Goal: Information Seeking & Learning: Compare options

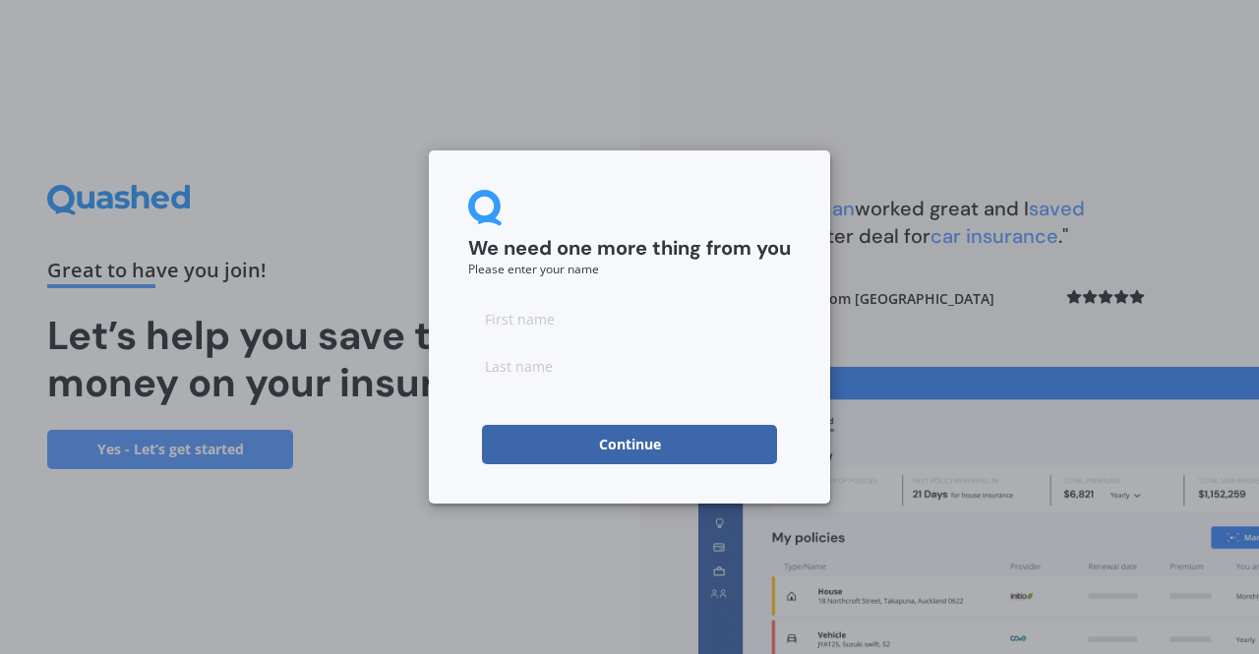
click at [633, 324] on input at bounding box center [629, 318] width 323 height 39
type input "[PERSON_NAME]"
click at [602, 355] on input at bounding box center [629, 365] width 323 height 39
type input "[PERSON_NAME]"
click at [553, 455] on button "Continue" at bounding box center [629, 444] width 295 height 39
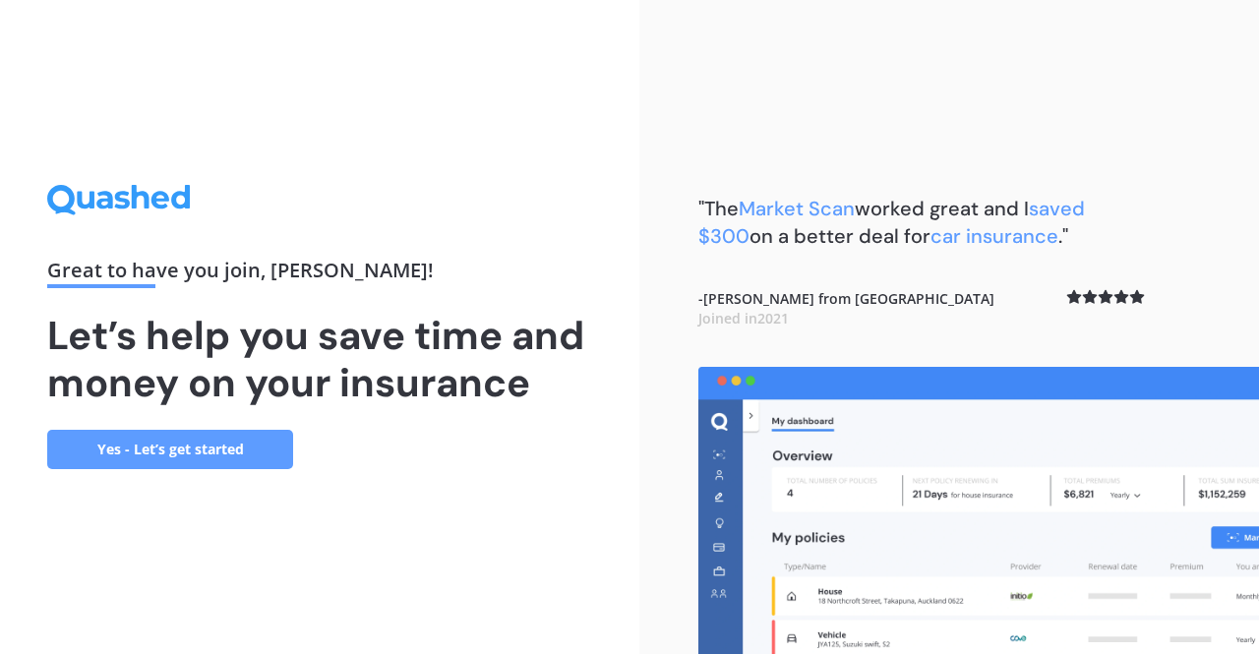
click at [173, 449] on link "Yes - Let’s get started" at bounding box center [170, 449] width 246 height 39
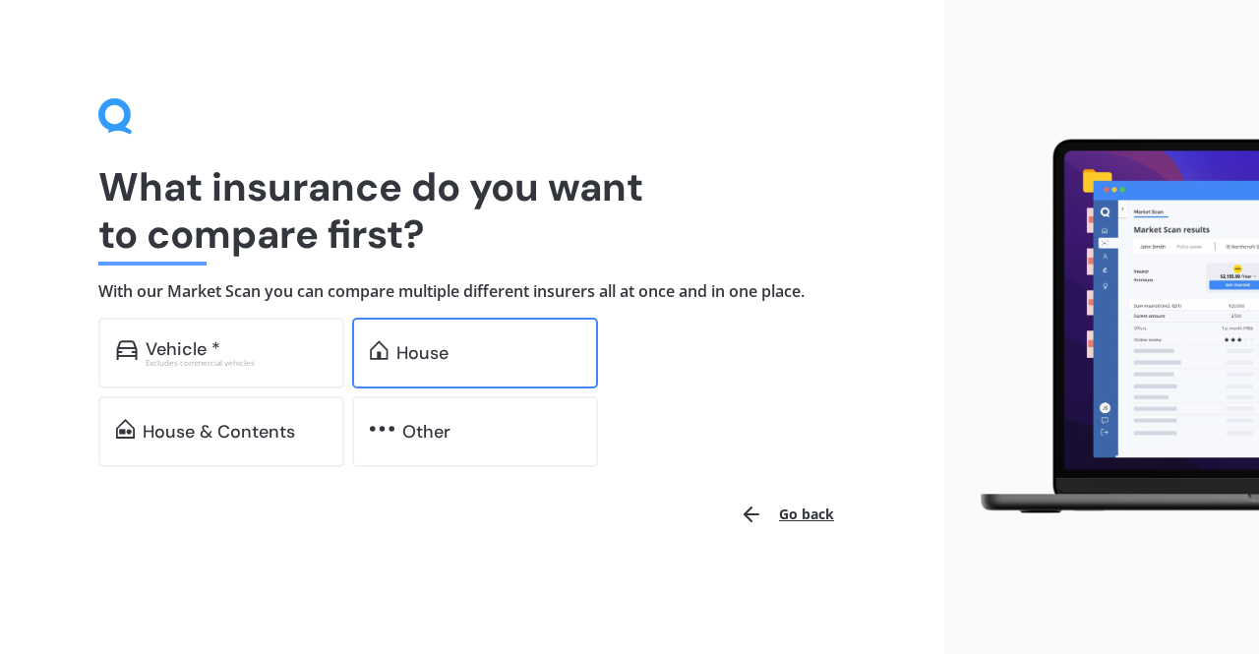
click at [423, 362] on div "House" at bounding box center [422, 353] width 52 height 20
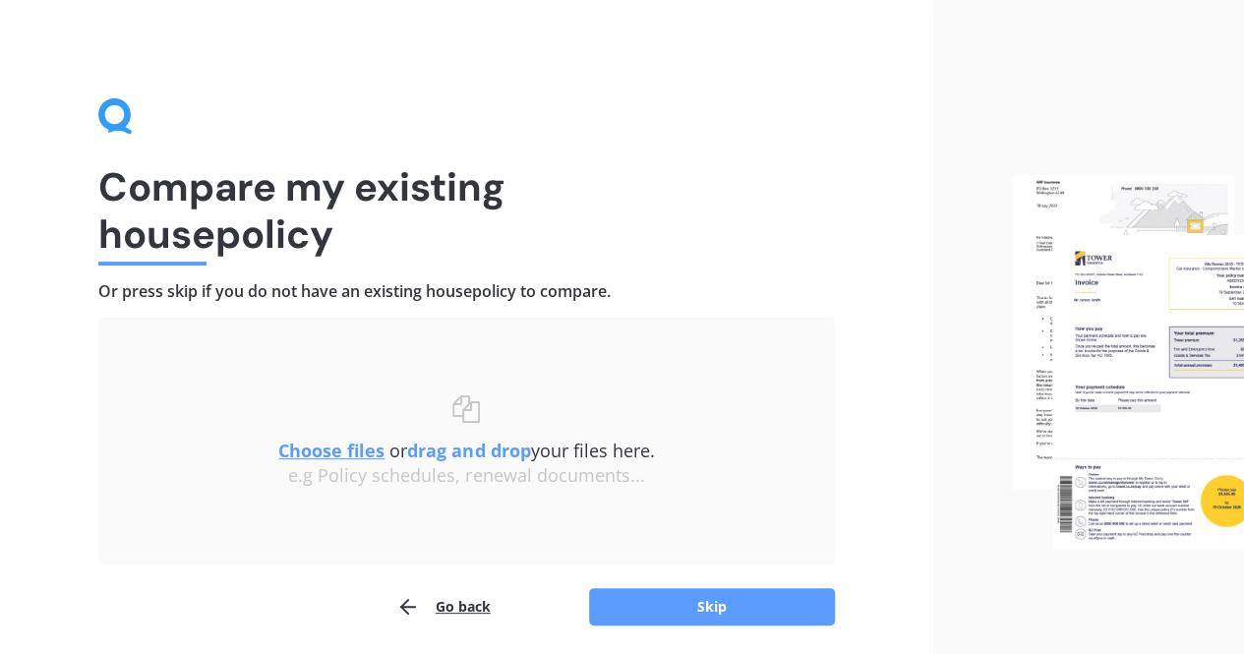
click at [478, 602] on button "Go back" at bounding box center [443, 606] width 94 height 39
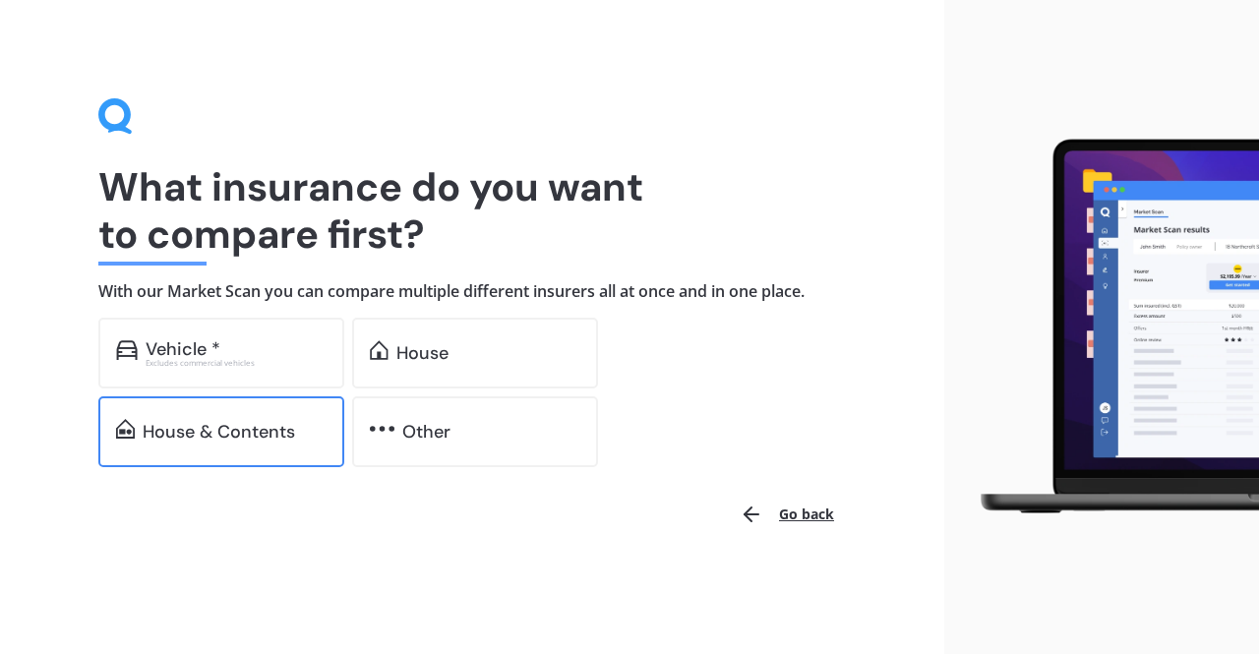
click at [260, 422] on div "House & Contents" at bounding box center [219, 432] width 152 height 20
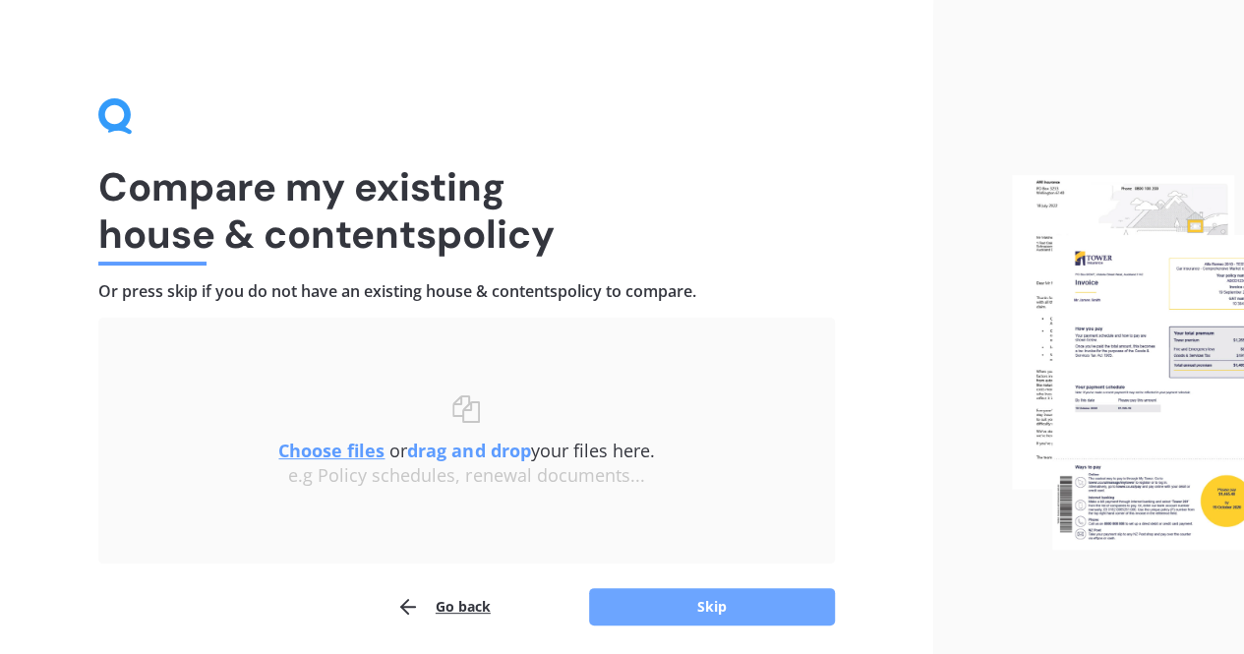
click at [722, 608] on button "Skip" at bounding box center [712, 606] width 246 height 37
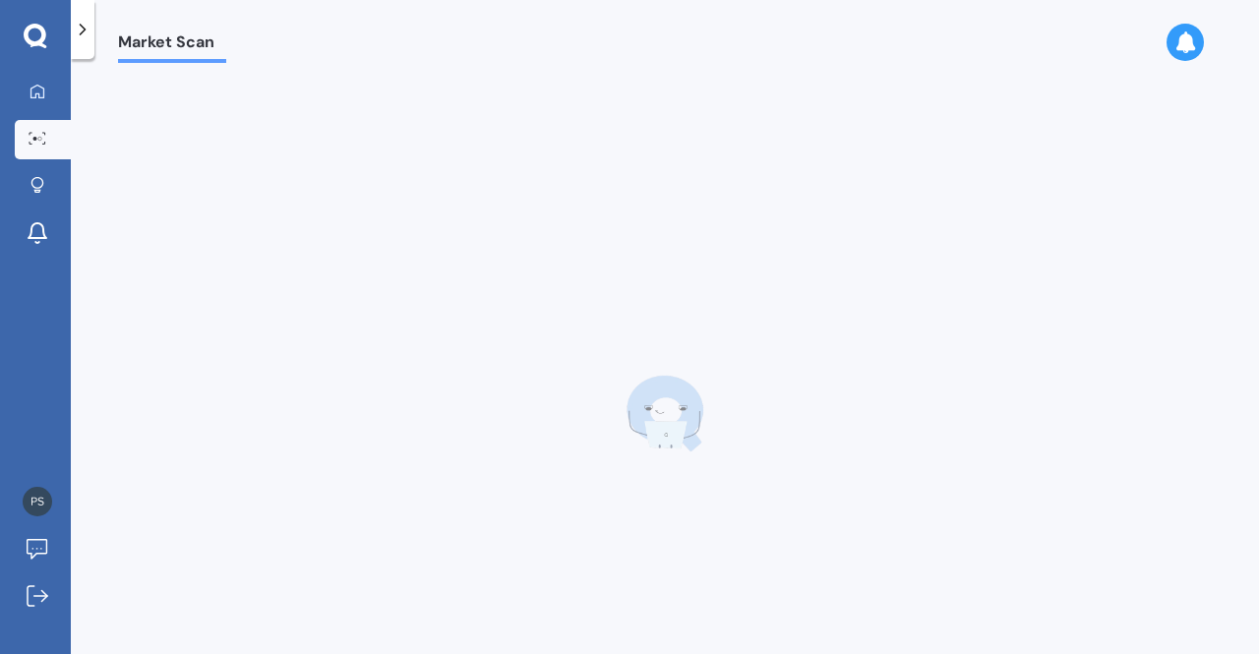
click at [722, 608] on div at bounding box center [664, 414] width 1093 height 654
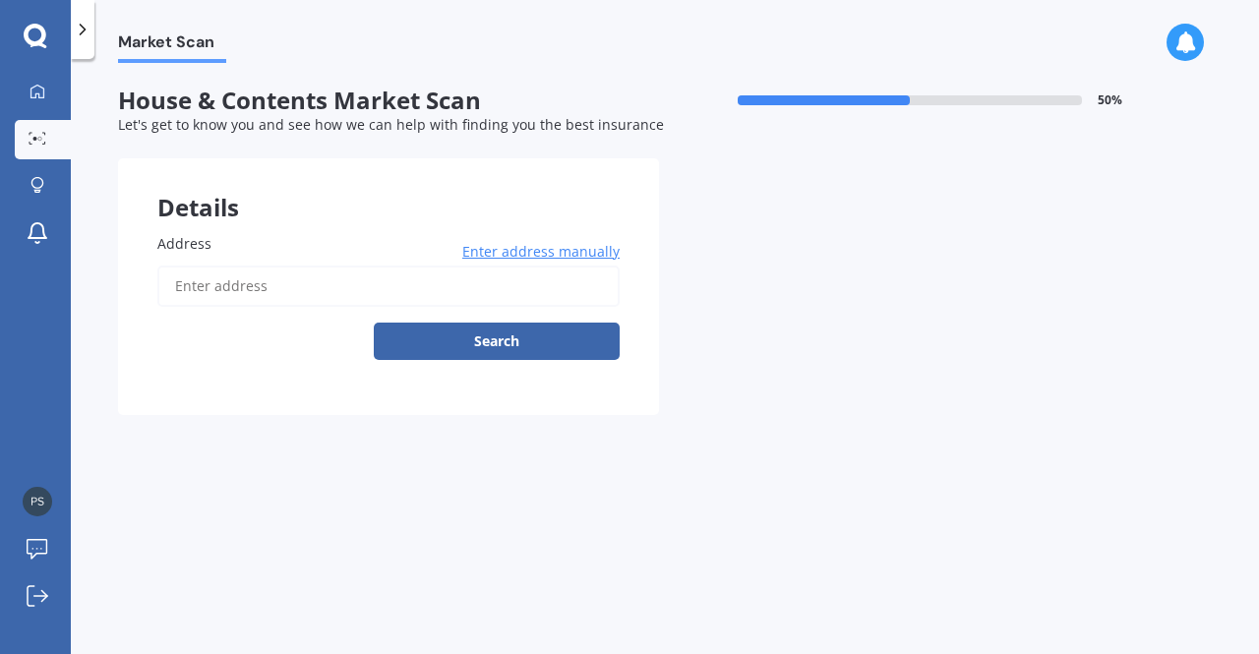
click at [483, 292] on input "Address" at bounding box center [388, 286] width 462 height 41
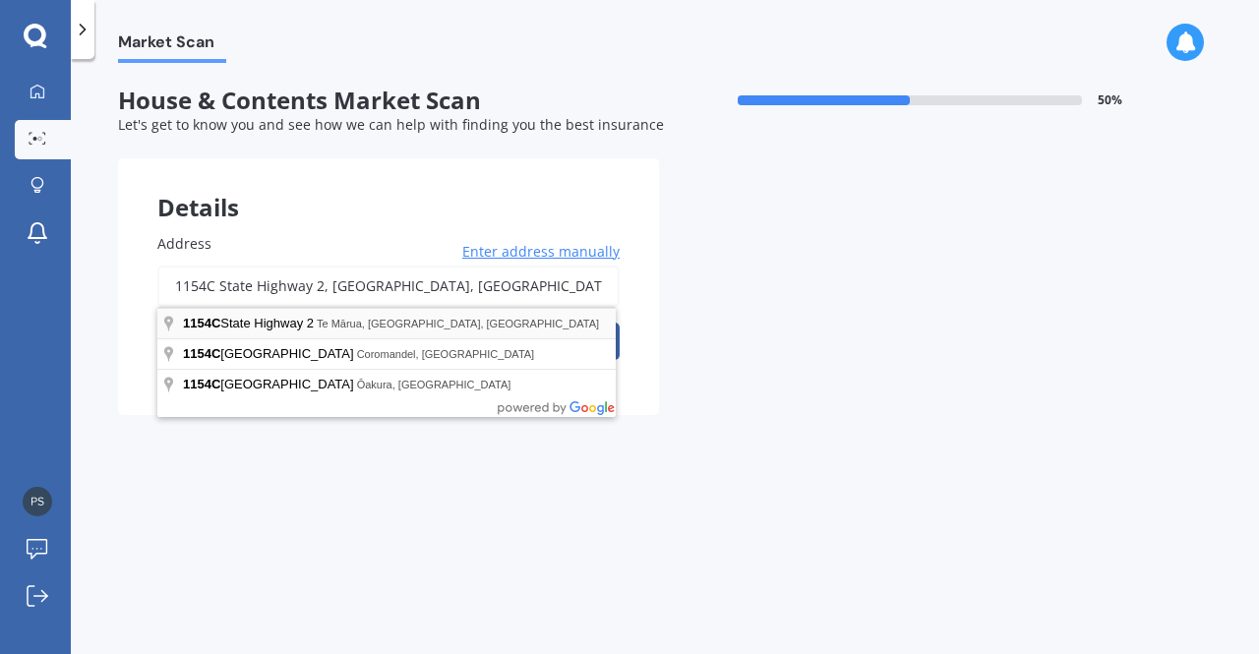
type input "[STREET_ADDRESS]"
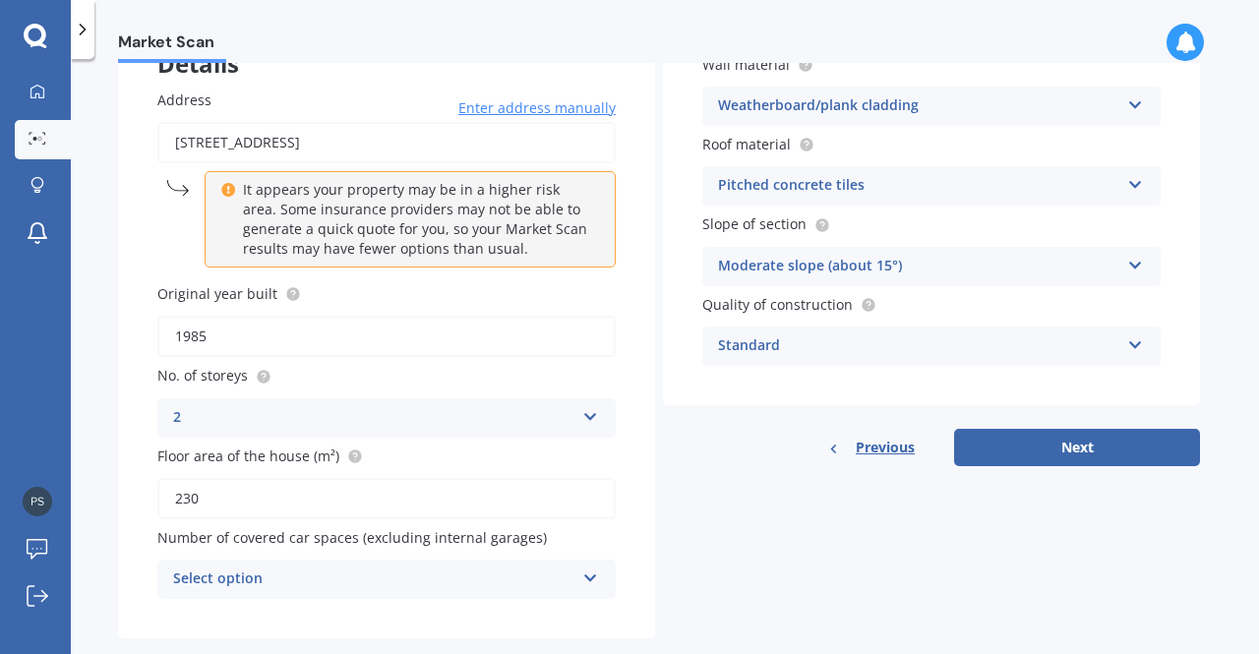
scroll to position [179, 0]
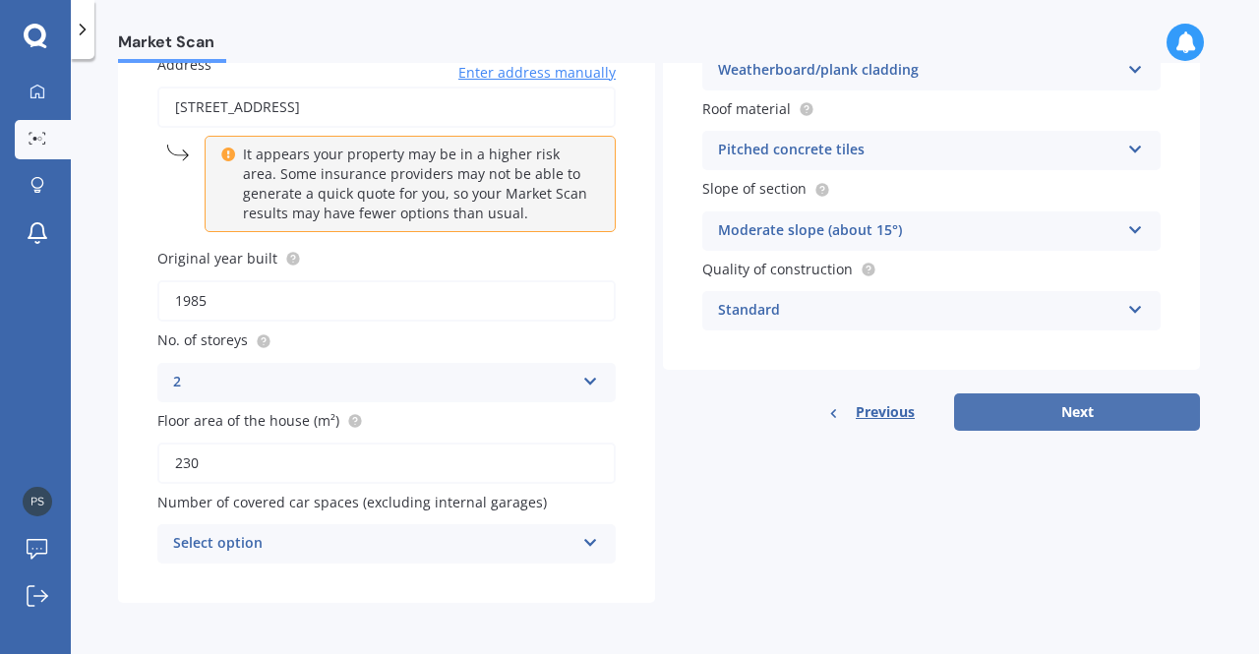
click at [1054, 424] on button "Next" at bounding box center [1077, 411] width 246 height 37
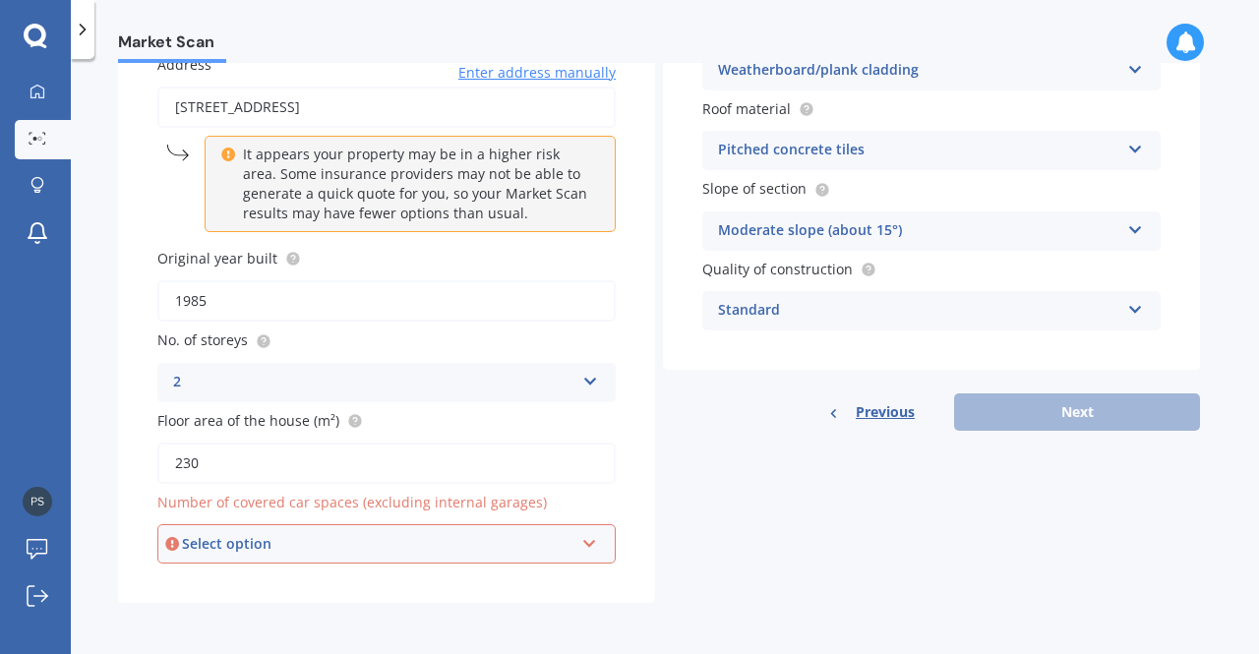
click at [574, 554] on div "Select option 0 1 2 3 4 5+" at bounding box center [386, 543] width 458 height 39
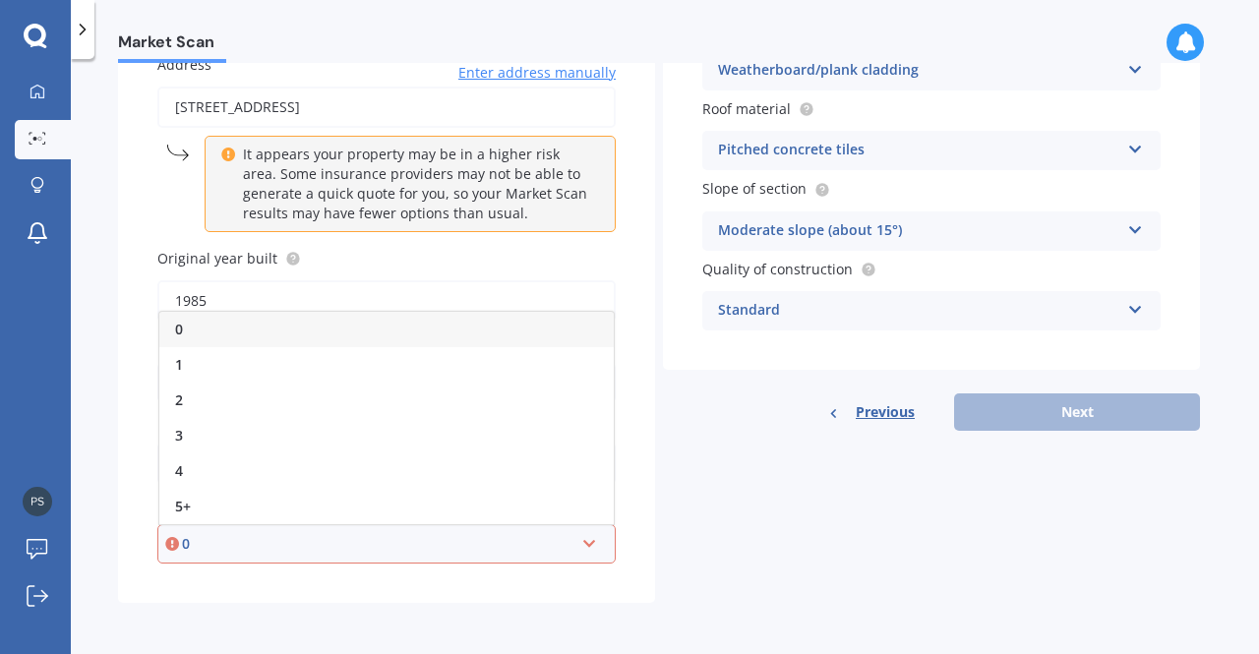
drag, startPoint x: 454, startPoint y: 325, endPoint x: 425, endPoint y: 307, distance: 34.4
click at [425, 307] on div "Address [STREET_ADDRESS] Enter address manually It appears your property may be…" at bounding box center [386, 309] width 537 height 588
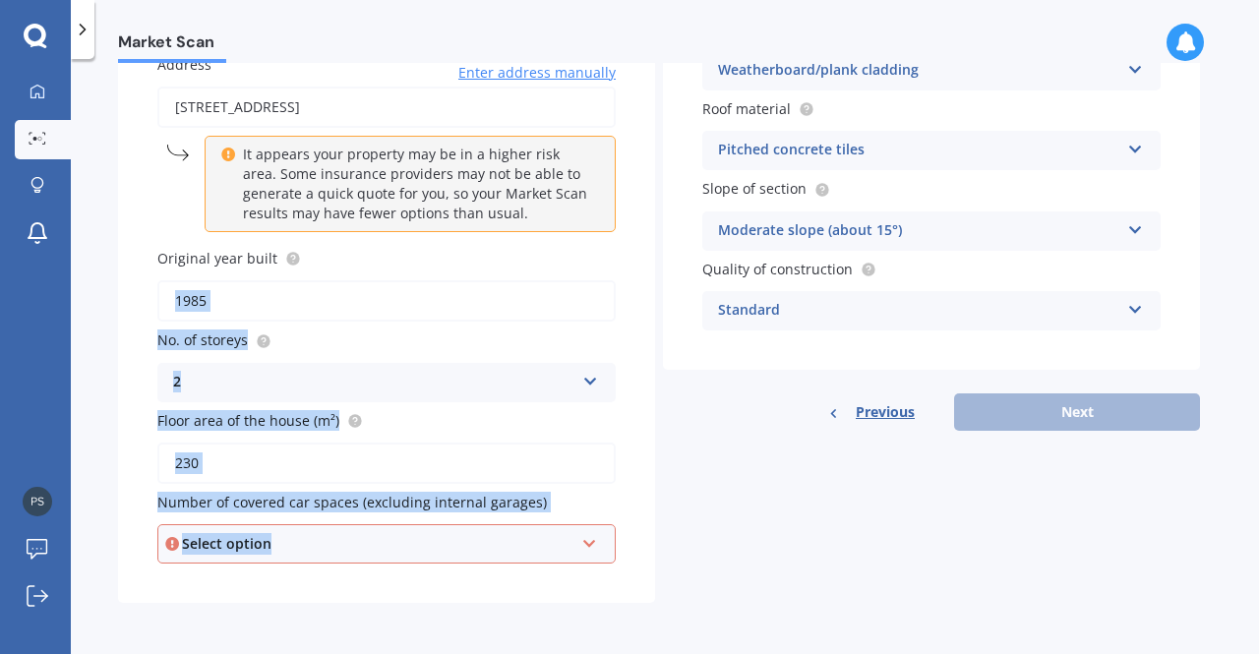
click at [594, 527] on div "Select option 0 1 2 3 4 5+" at bounding box center [386, 543] width 458 height 39
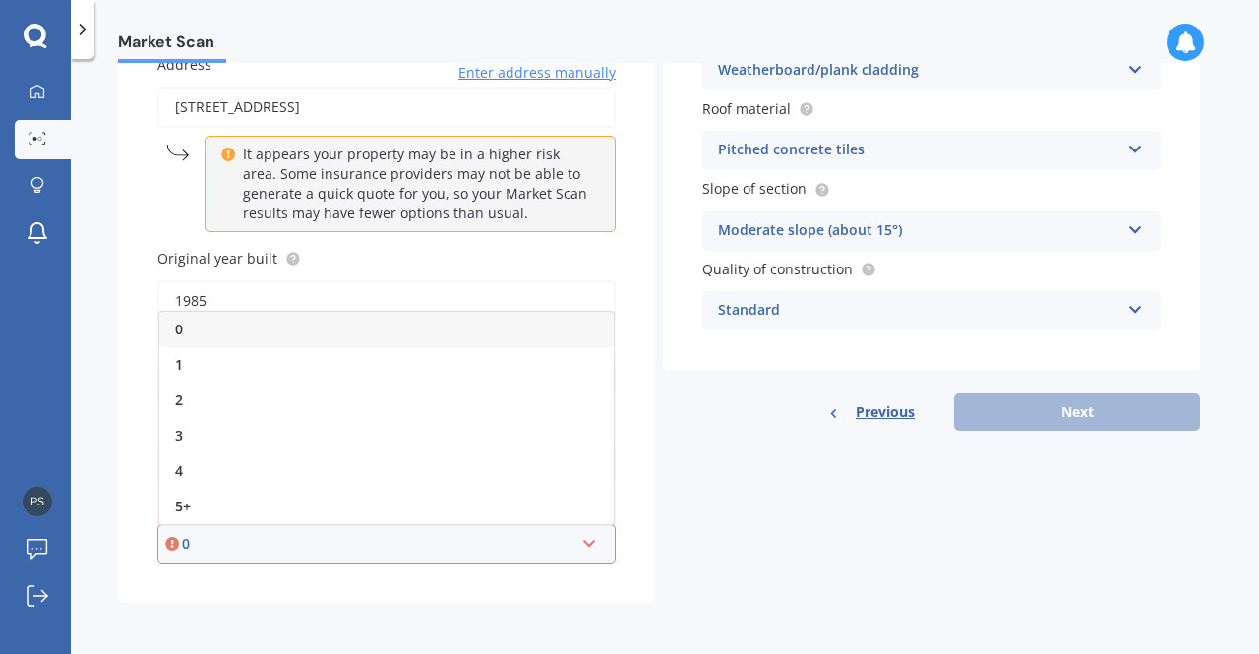
click at [381, 341] on div "0" at bounding box center [386, 329] width 454 height 35
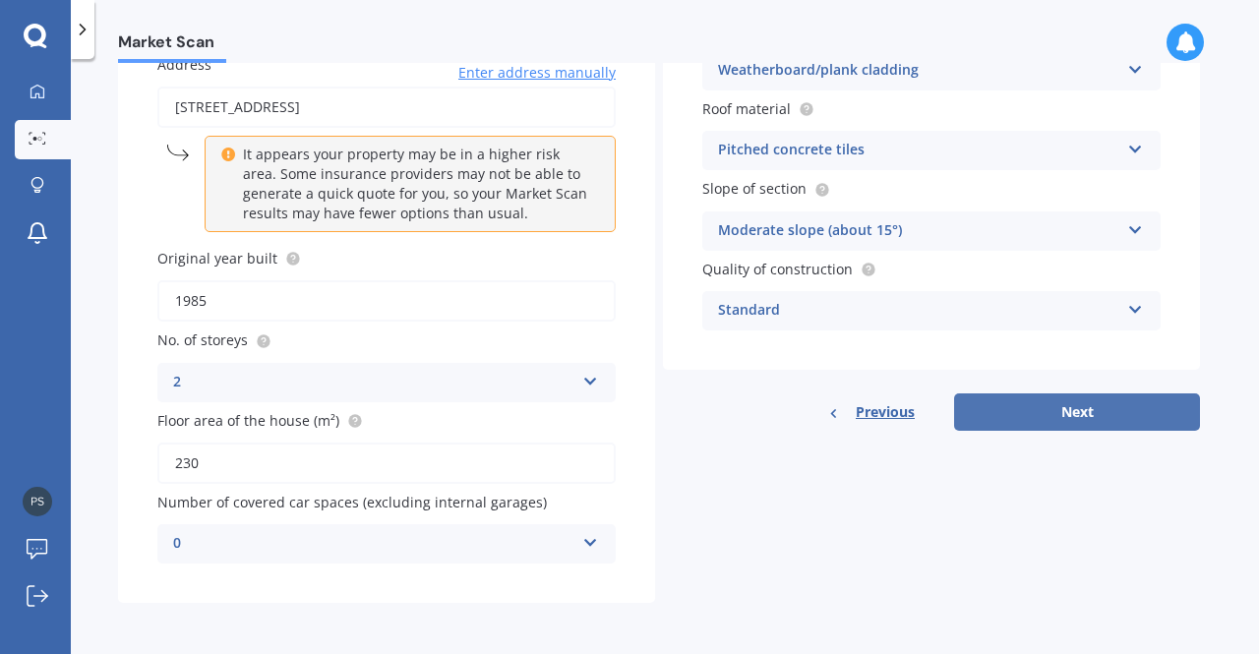
click at [1007, 418] on button "Next" at bounding box center [1077, 411] width 246 height 37
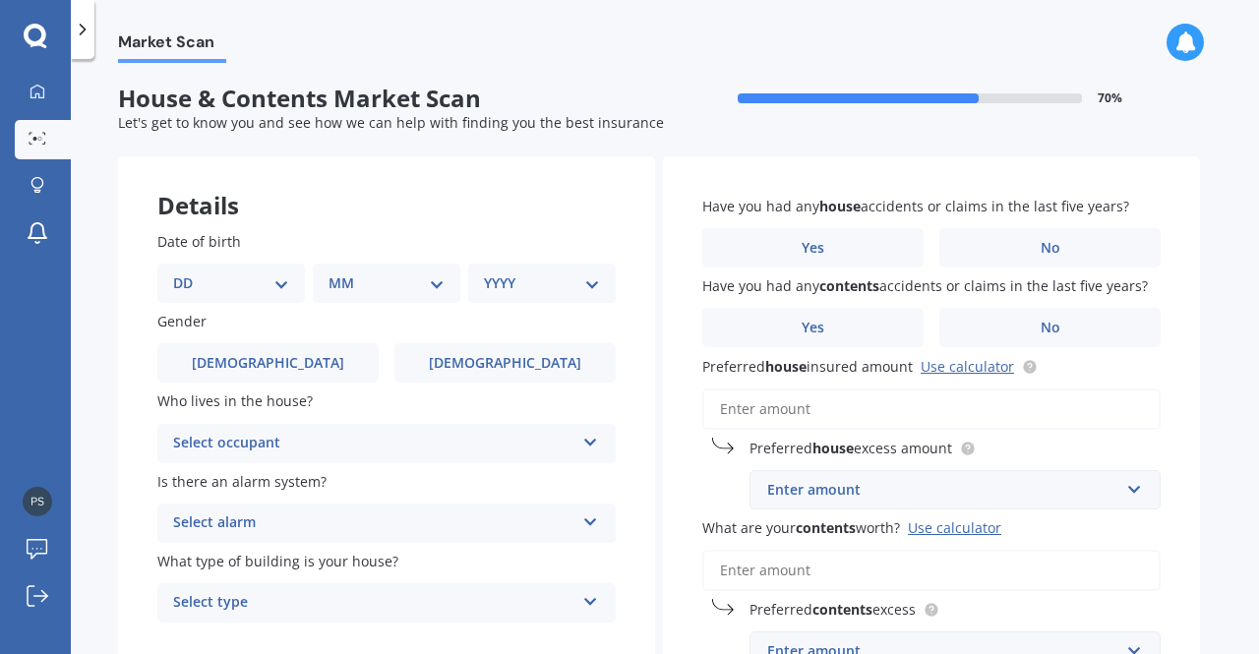
scroll to position [0, 0]
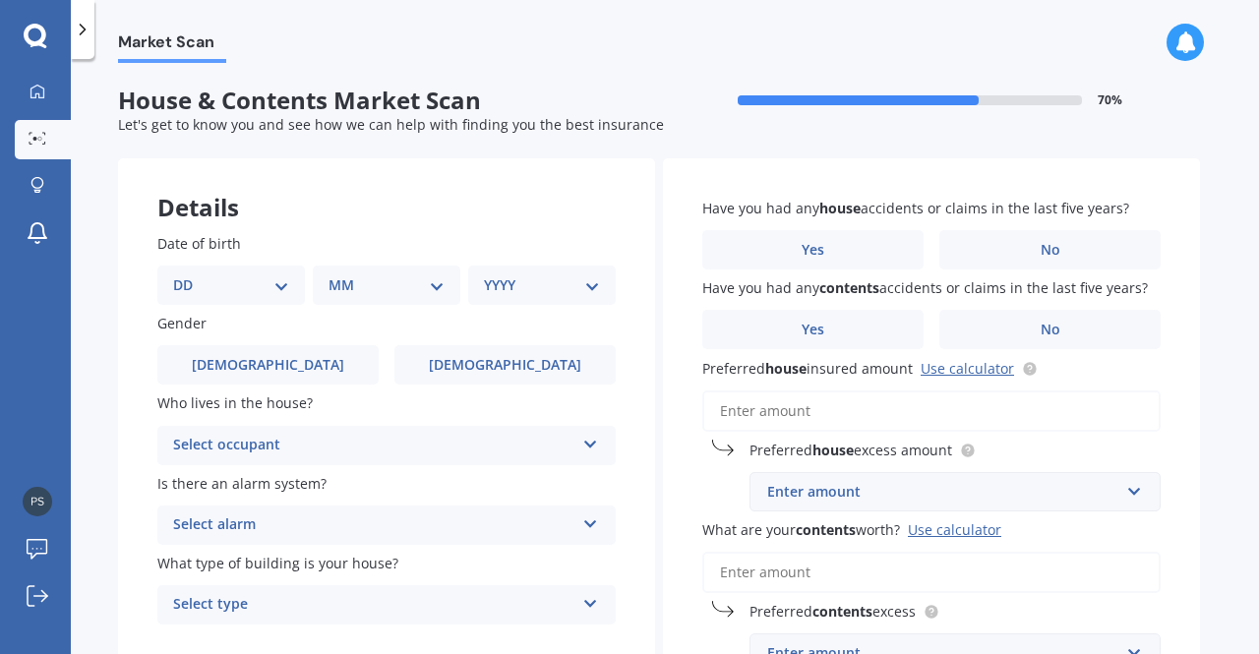
click at [282, 303] on div "DD 01 02 03 04 05 06 07 08 09 10 11 12 13 14 15 16 17 18 19 20 21 22 23 24 25 2…" at bounding box center [231, 285] width 148 height 39
click at [273, 294] on select "DD 01 02 03 04 05 06 07 08 09 10 11 12 13 14 15 16 17 18 19 20 21 22 23 24 25 2…" at bounding box center [231, 285] width 116 height 22
click at [272, 274] on select "DD 01 02 03 04 05 06 07 08 09 10 11 12 13 14 15 16 17 18 19 20 21 22 23 24 25 2…" at bounding box center [231, 285] width 116 height 22
select select "03"
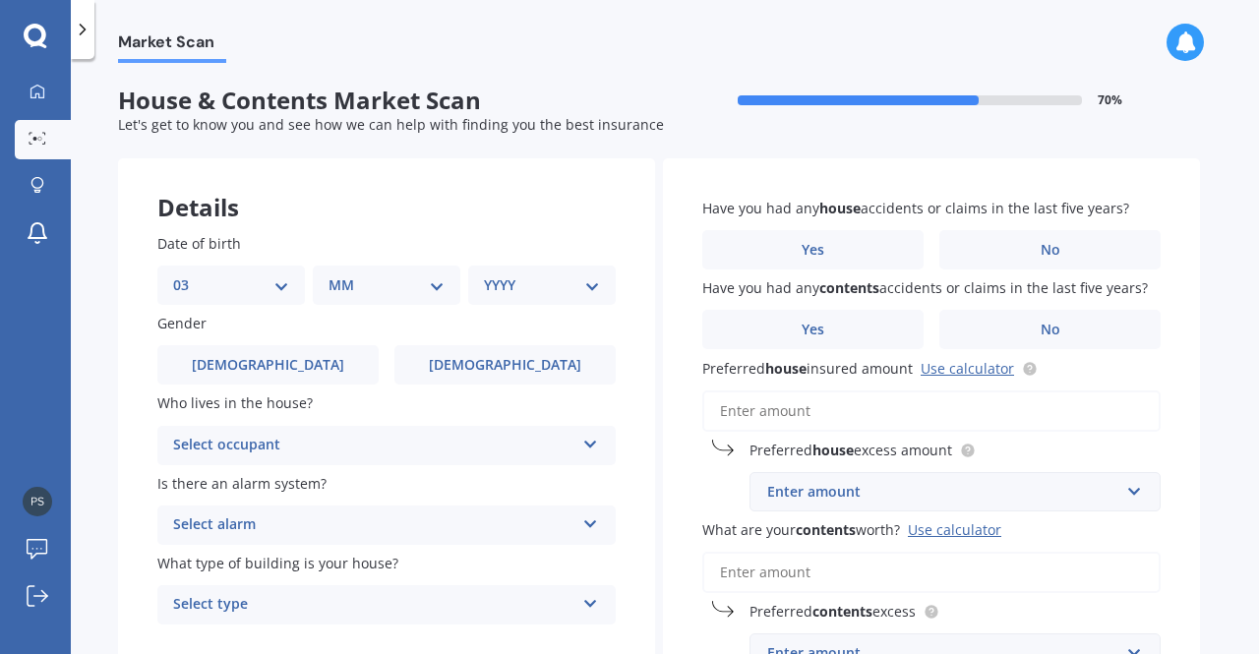
click at [189, 274] on select "DD 01 02 03 04 05 06 07 08 09 10 11 12 13 14 15 16 17 18 19 20 21 22 23 24 25 2…" at bounding box center [231, 285] width 116 height 22
click at [405, 272] on div "MM 01 02 03 04 05 06 07 08 09 10 11 12" at bounding box center [391, 285] width 140 height 39
click at [421, 302] on div "MM 01 02 03 04 05 06 07 08 09 10 11 12" at bounding box center [391, 285] width 140 height 39
drag, startPoint x: 428, startPoint y: 284, endPoint x: 414, endPoint y: 267, distance: 21.7
click at [414, 267] on div "MM 01 02 03 04 05 06 07 08 09 10 11 12" at bounding box center [391, 285] width 140 height 39
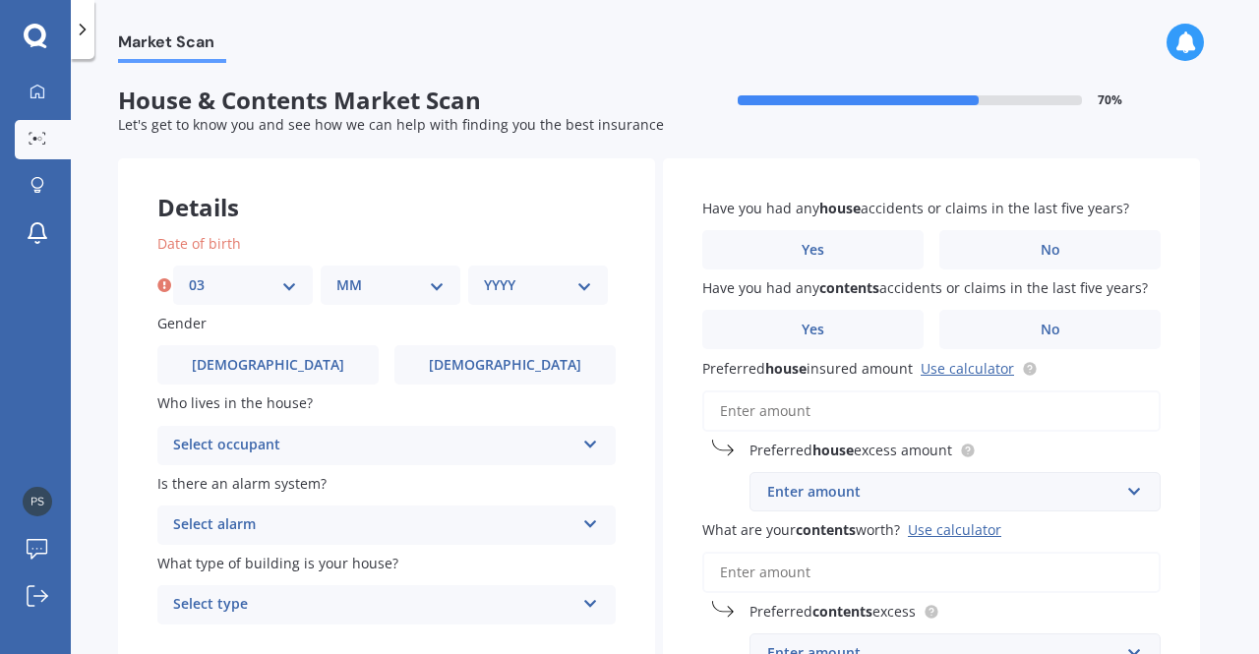
select select "12"
click at [336, 274] on select "MM 01 02 03 04 05 06 07 08 09 10 11 12" at bounding box center [390, 285] width 108 height 22
click at [574, 290] on select "YYYY 2009 2008 2007 2006 2005 2004 2003 2002 2001 2000 1999 1998 1997 1996 1995…" at bounding box center [538, 285] width 108 height 22
select select "1989"
click at [484, 274] on select "YYYY 2009 2008 2007 2006 2005 2004 2003 2002 2001 2000 1999 1998 1997 1996 1995…" at bounding box center [538, 285] width 108 height 22
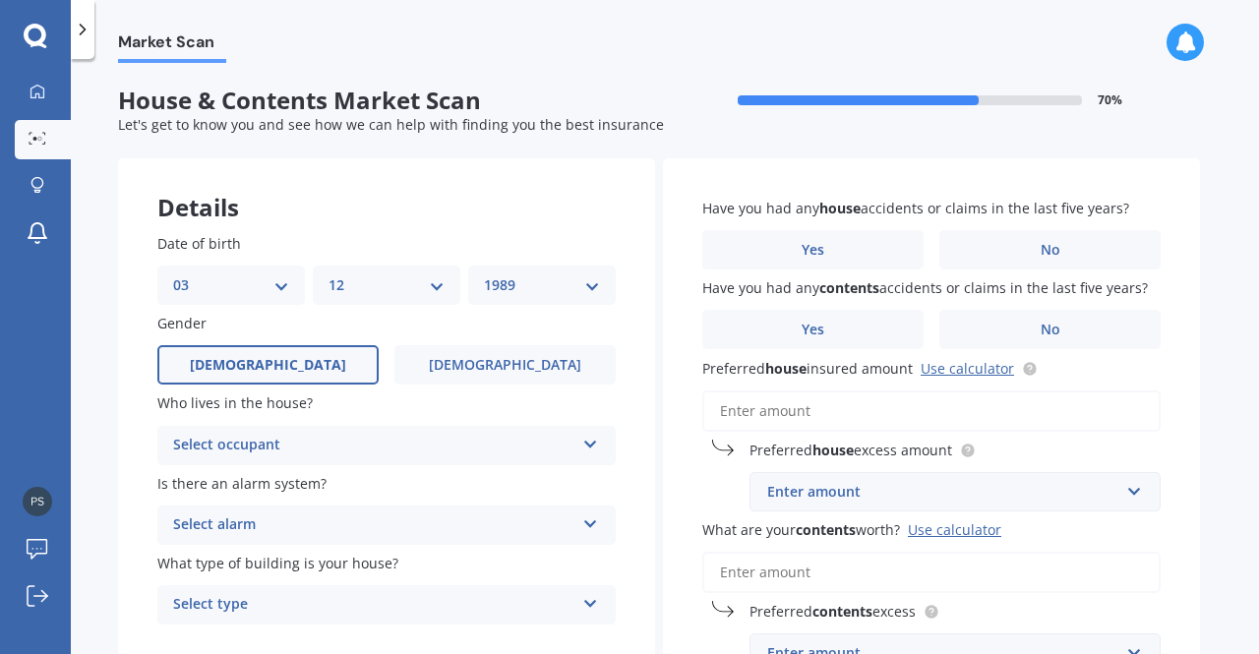
click at [309, 349] on label "[DEMOGRAPHIC_DATA]" at bounding box center [267, 364] width 221 height 39
click at [0, 0] on input "[DEMOGRAPHIC_DATA]" at bounding box center [0, 0] width 0 height 0
click at [370, 450] on div "Select occupant" at bounding box center [373, 446] width 401 height 24
click at [285, 488] on div "Owner" at bounding box center [386, 483] width 456 height 35
click at [323, 520] on div "Select alarm" at bounding box center [373, 525] width 401 height 24
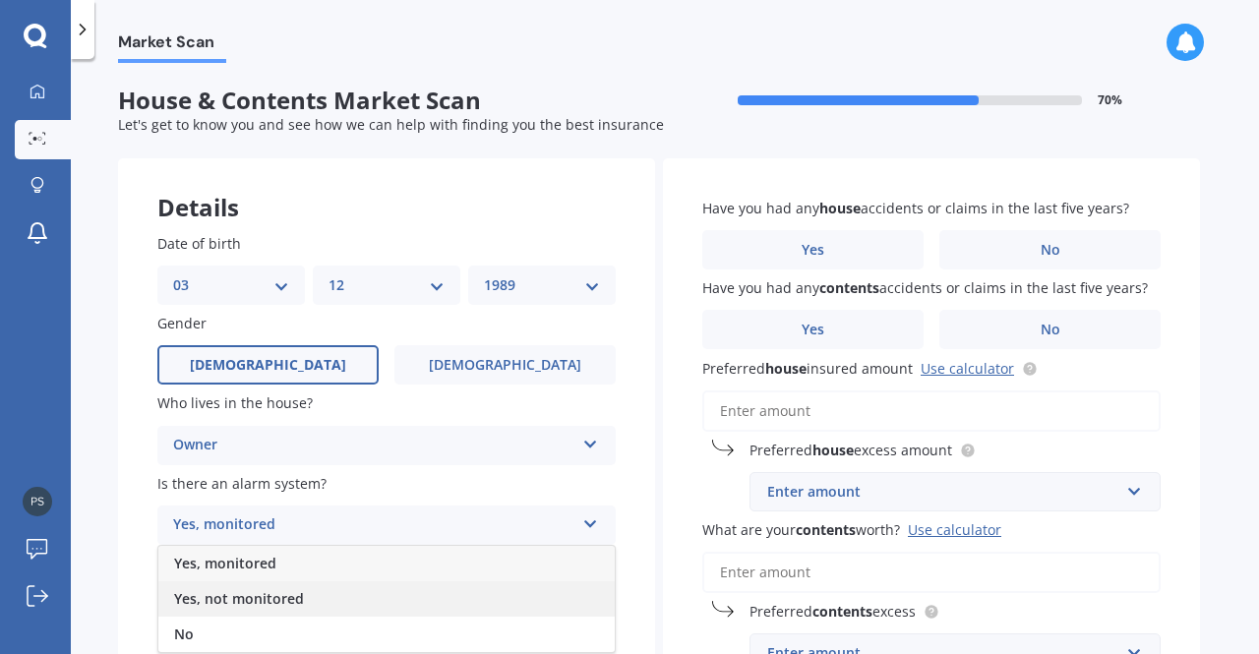
click at [264, 608] on span "Yes, not monitored" at bounding box center [239, 598] width 130 height 19
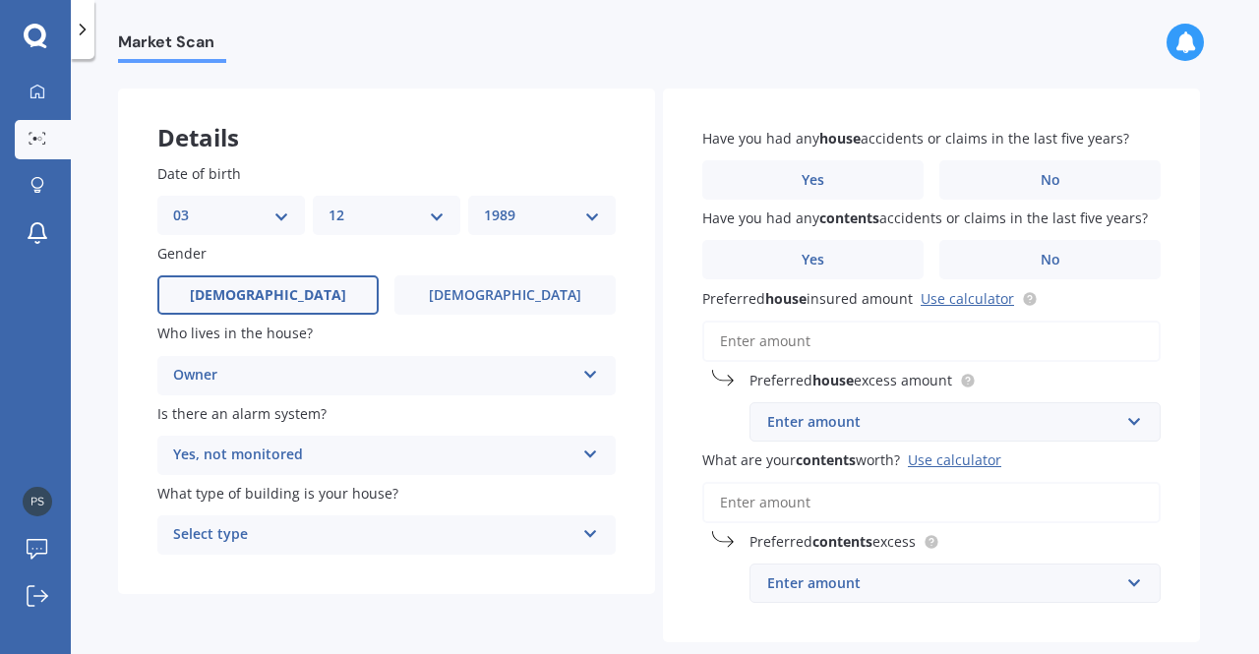
scroll to position [81, 0]
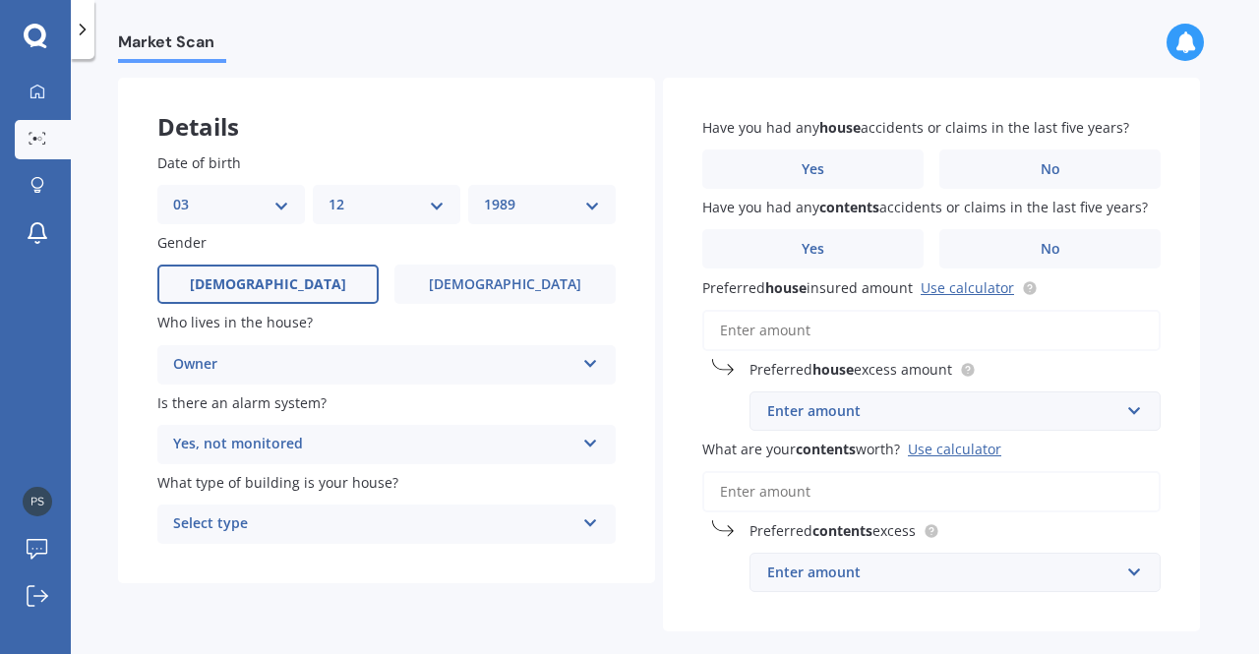
click at [382, 526] on div "Select type" at bounding box center [373, 524] width 401 height 24
click at [299, 566] on div "Freestanding" at bounding box center [386, 562] width 456 height 35
click at [1062, 162] on label "No" at bounding box center [1049, 168] width 221 height 39
click at [0, 0] on input "No" at bounding box center [0, 0] width 0 height 0
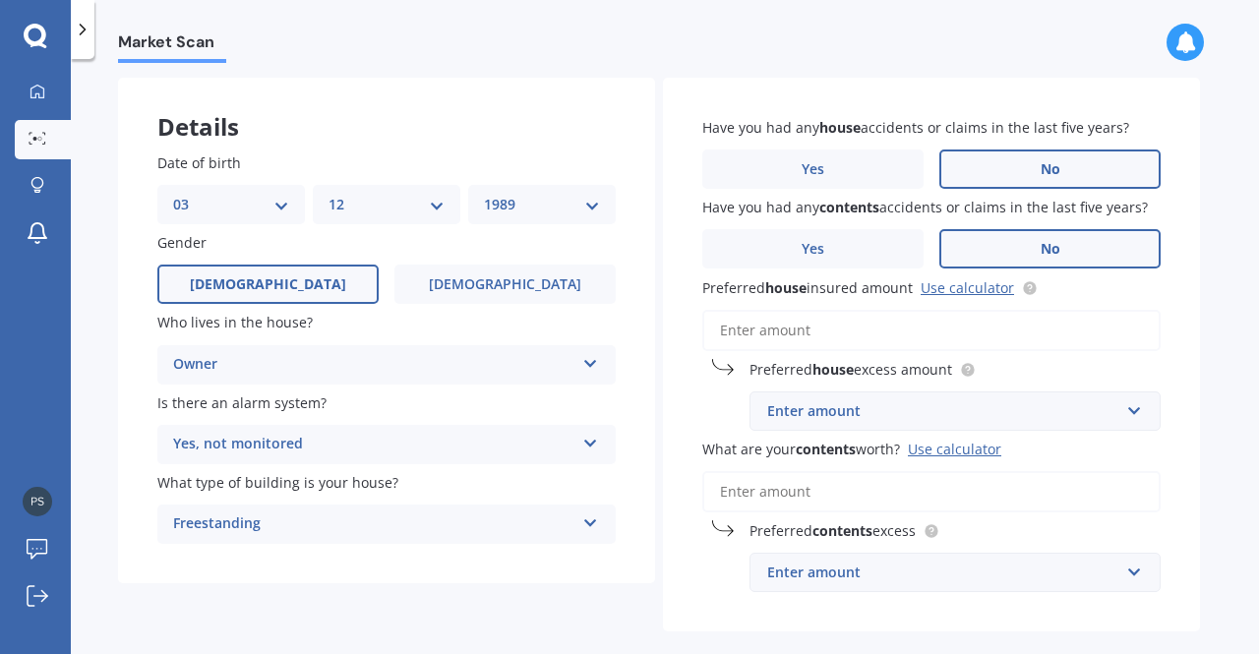
click at [1003, 241] on label "No" at bounding box center [1049, 248] width 221 height 39
click at [0, 0] on input "No" at bounding box center [0, 0] width 0 height 0
click at [959, 274] on div "Have you had any house accidents or claims in the last five years? Yes No Have …" at bounding box center [931, 355] width 537 height 555
click at [953, 288] on link "Use calculator" at bounding box center [966, 287] width 93 height 19
click at [863, 330] on input "Preferred house insured amount Use calculator" at bounding box center [931, 330] width 458 height 41
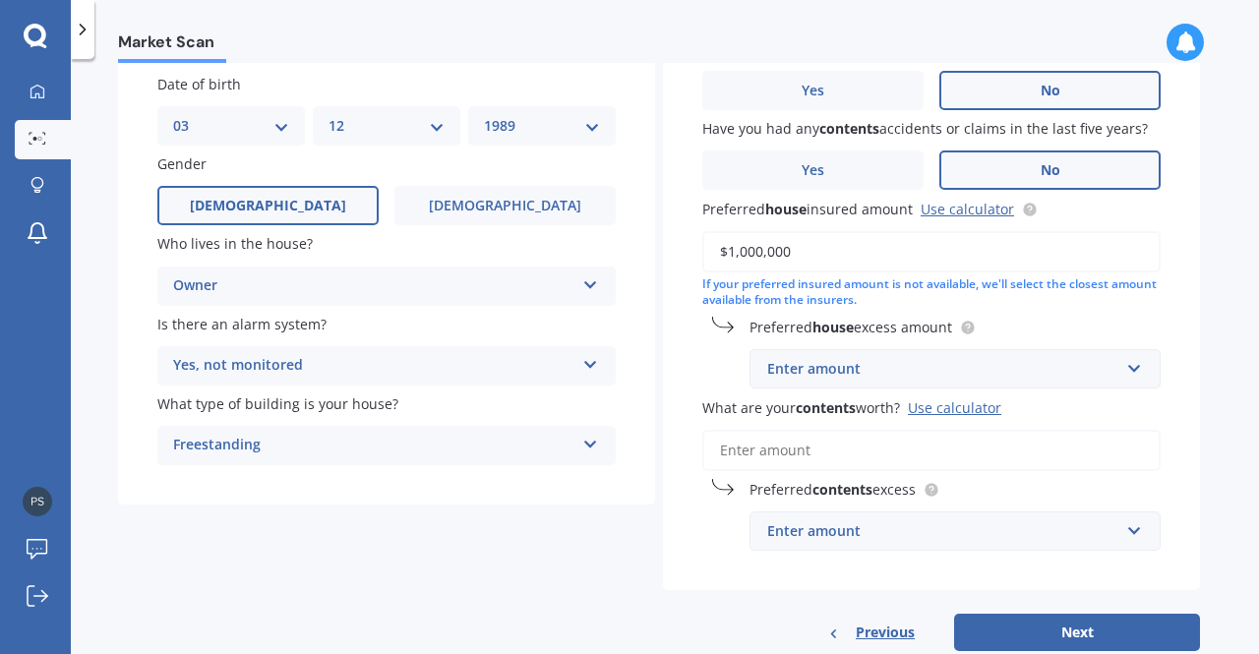
scroll to position [163, 0]
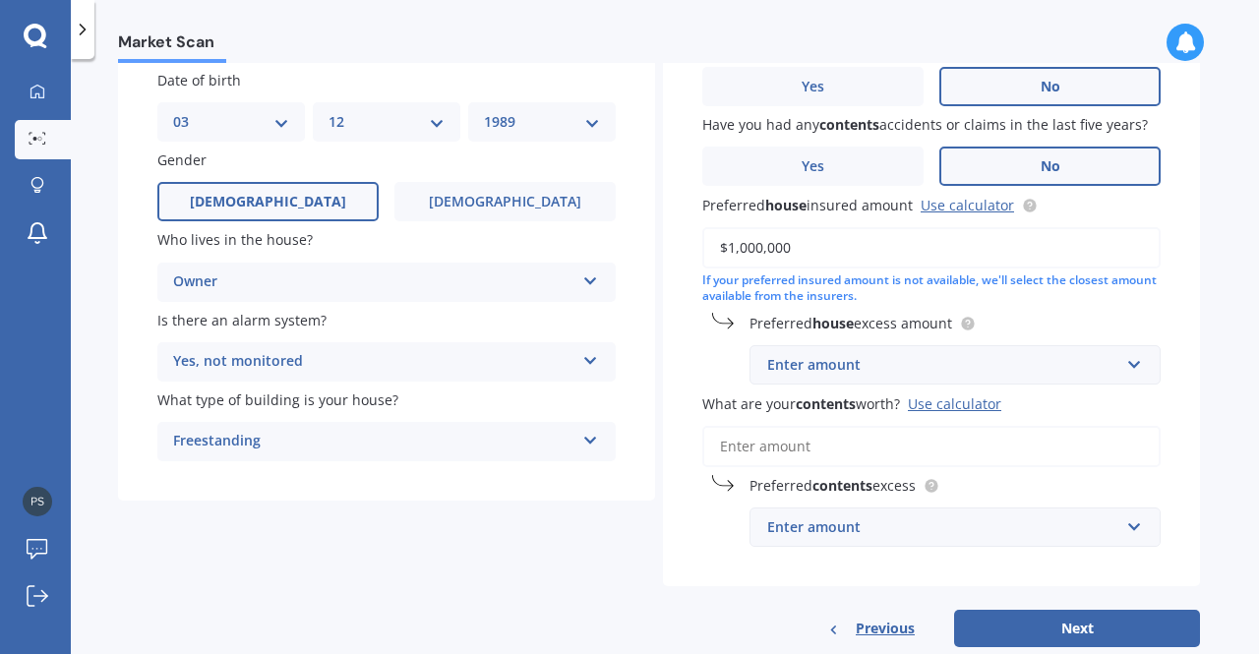
type input "$1,000,000"
click at [822, 449] on input "What are your contents worth? Use calculator" at bounding box center [931, 446] width 458 height 41
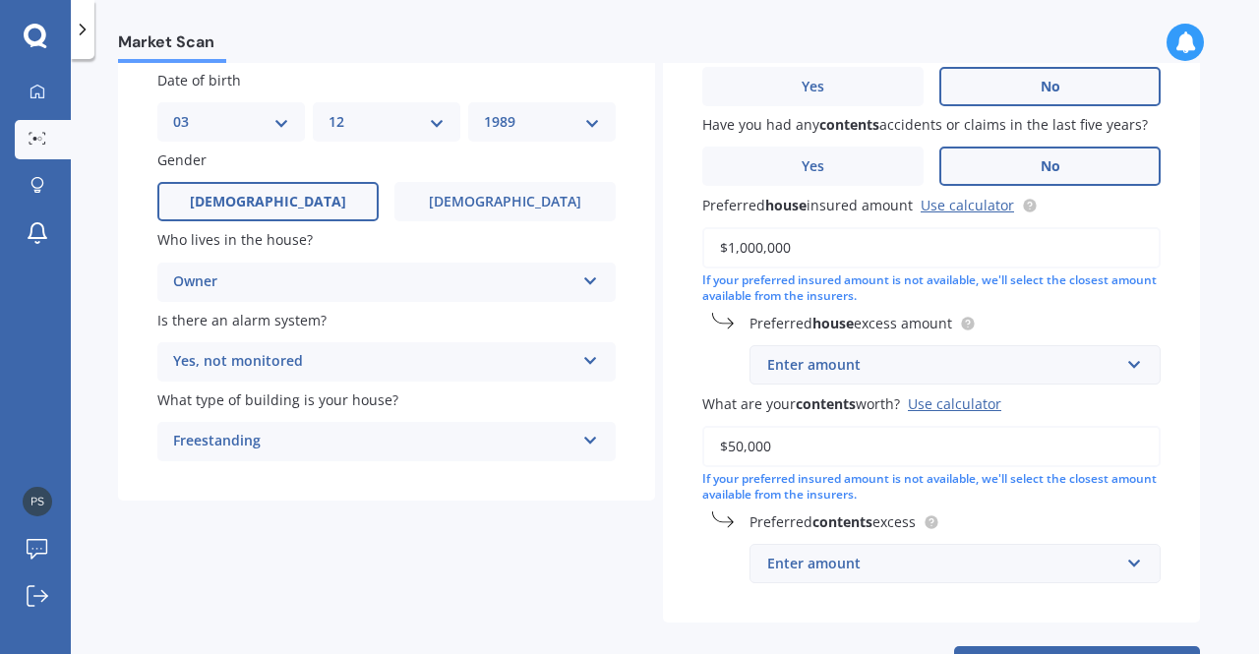
scroll to position [246, 0]
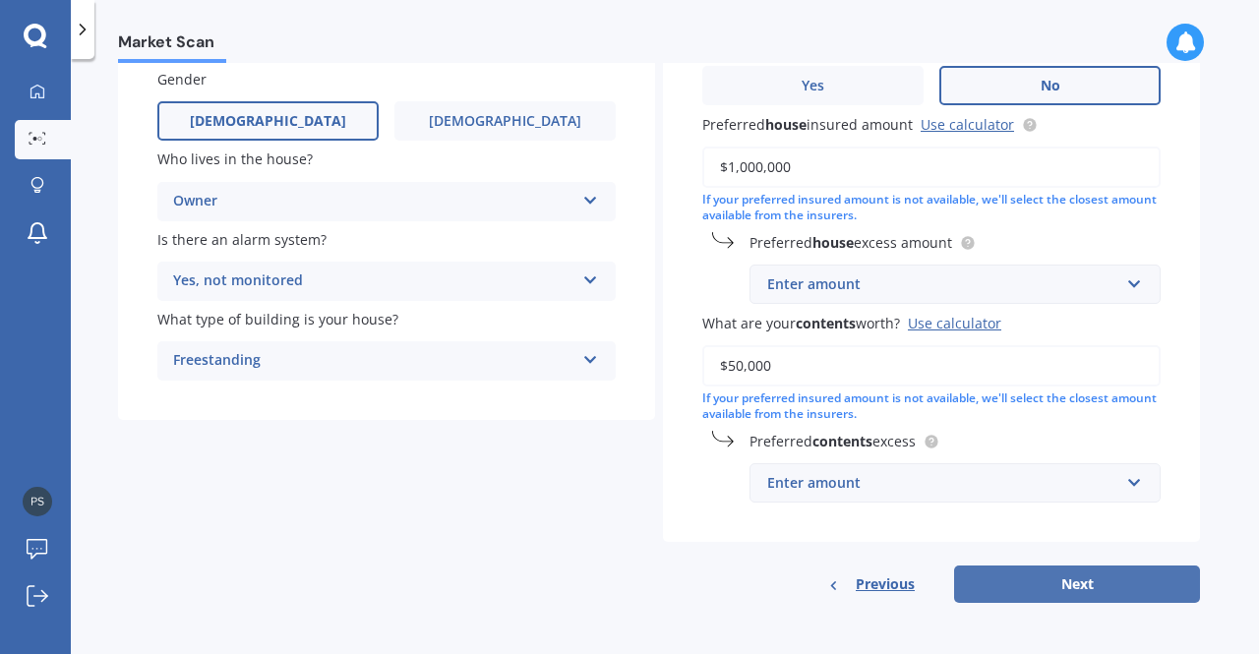
type input "$50,000"
click at [1059, 586] on button "Next" at bounding box center [1077, 583] width 246 height 37
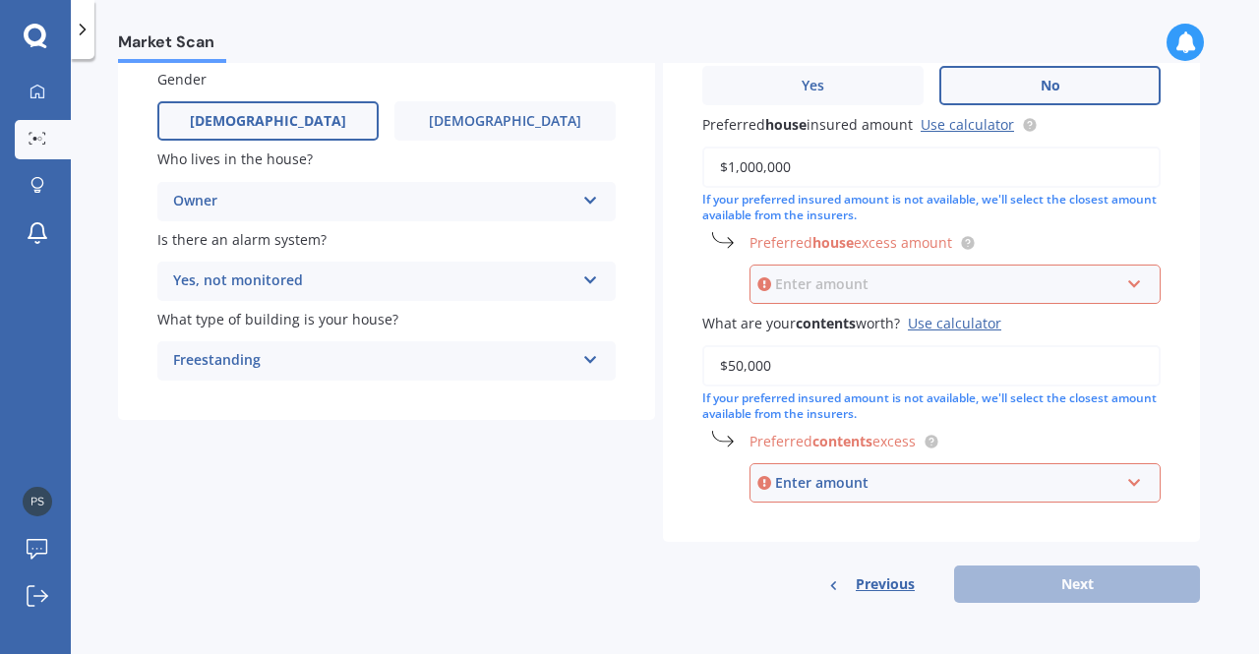
click at [1129, 296] on input "text" at bounding box center [947, 284] width 393 height 37
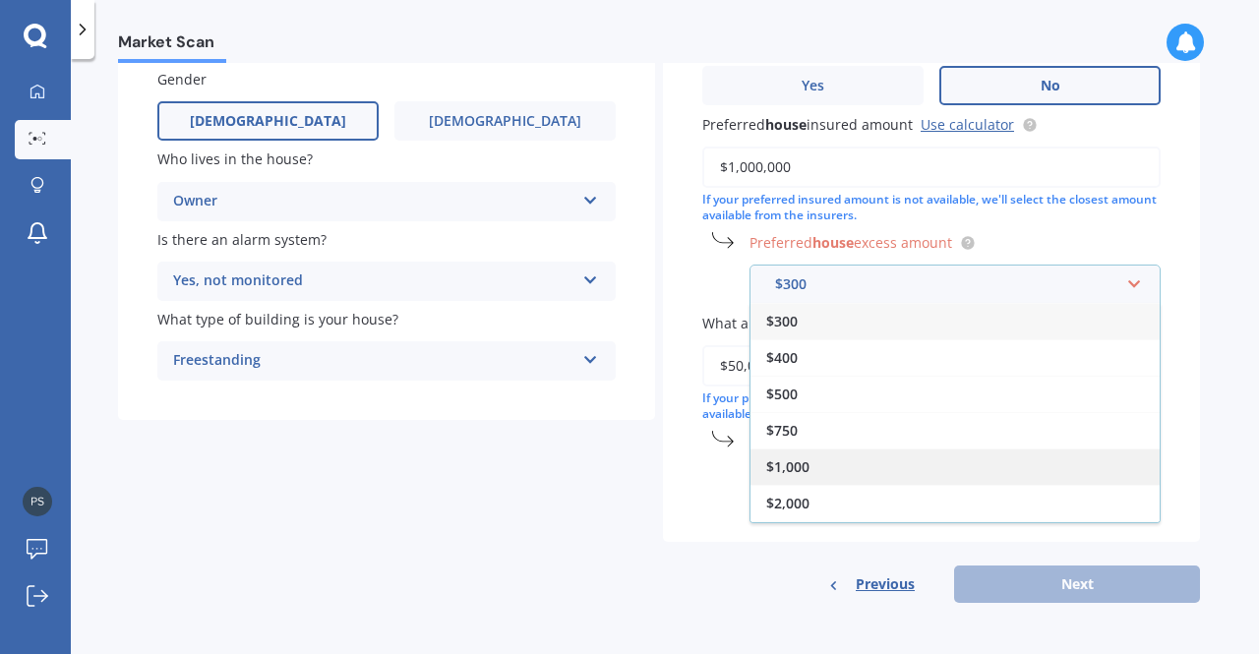
click at [987, 451] on div "$1,000" at bounding box center [954, 466] width 409 height 36
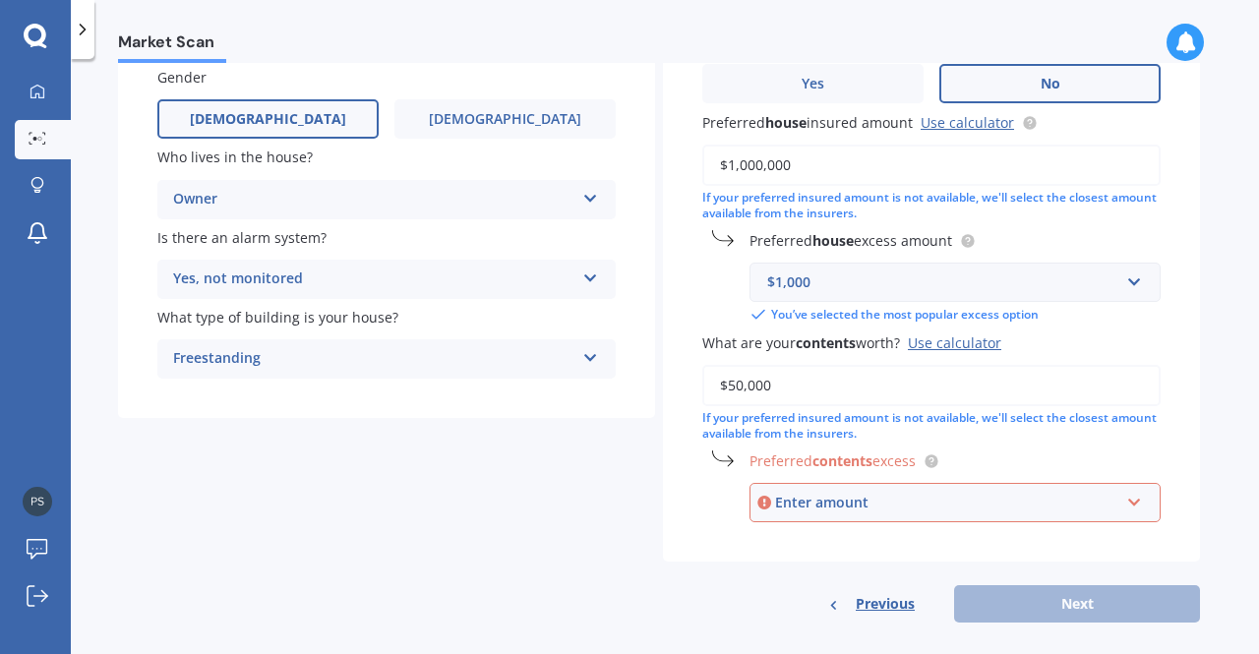
click at [970, 499] on div "Enter amount" at bounding box center [947, 503] width 344 height 22
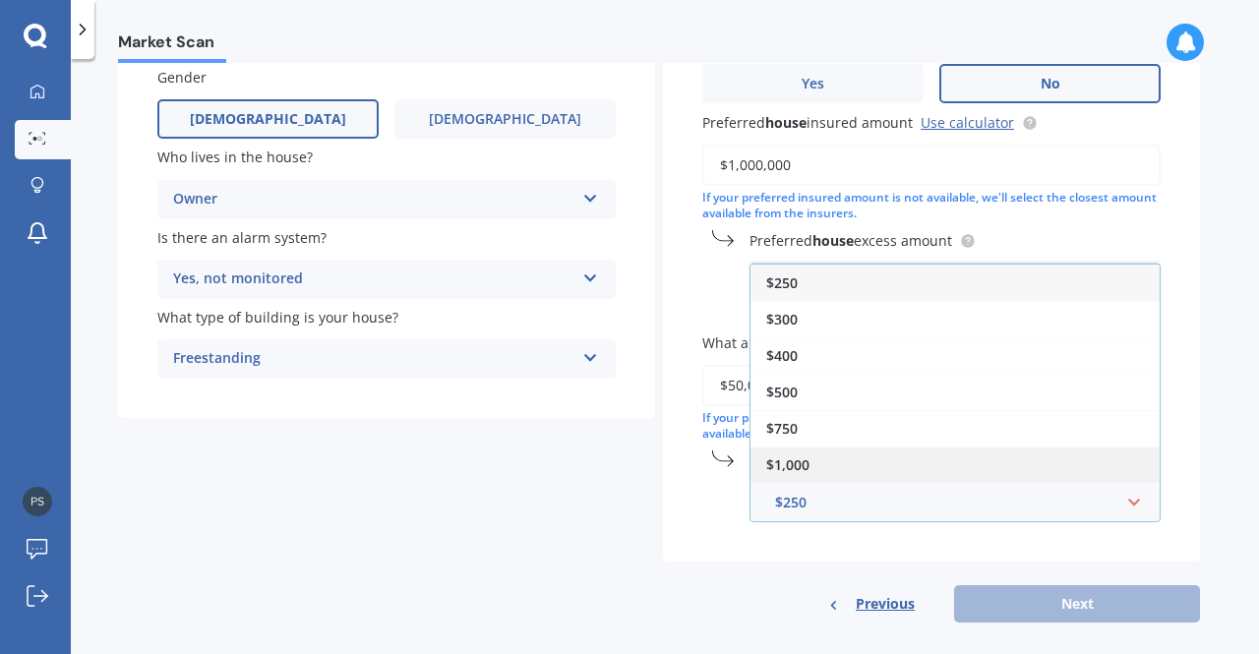
click at [975, 461] on div "$1,000" at bounding box center [954, 464] width 409 height 36
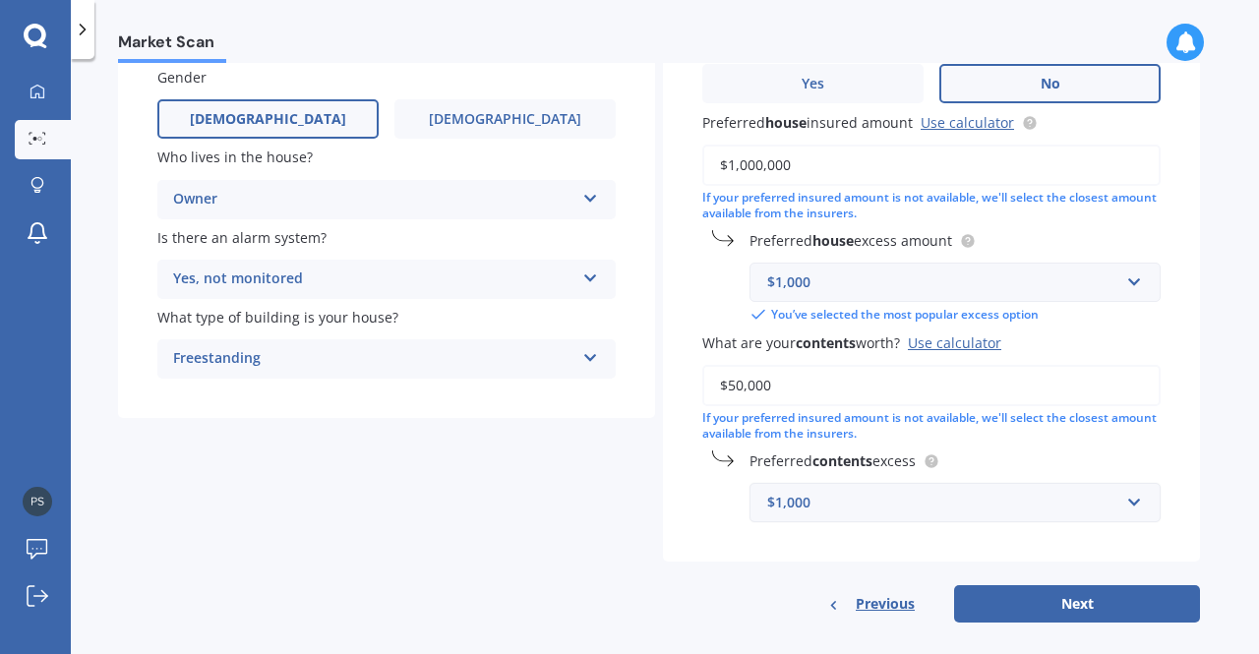
click at [975, 461] on label "Preferred contents excess" at bounding box center [950, 460] width 403 height 21
click at [1086, 589] on button "Next" at bounding box center [1077, 603] width 246 height 37
select select "03"
select select "12"
select select "1989"
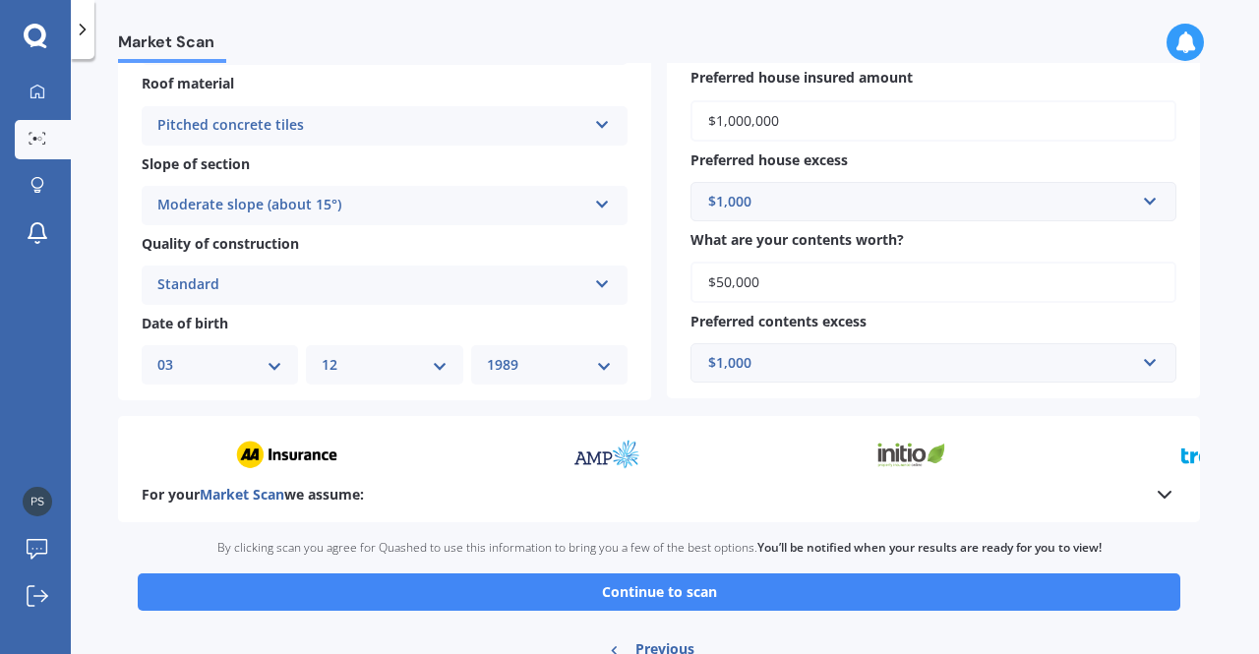
scroll to position [666, 0]
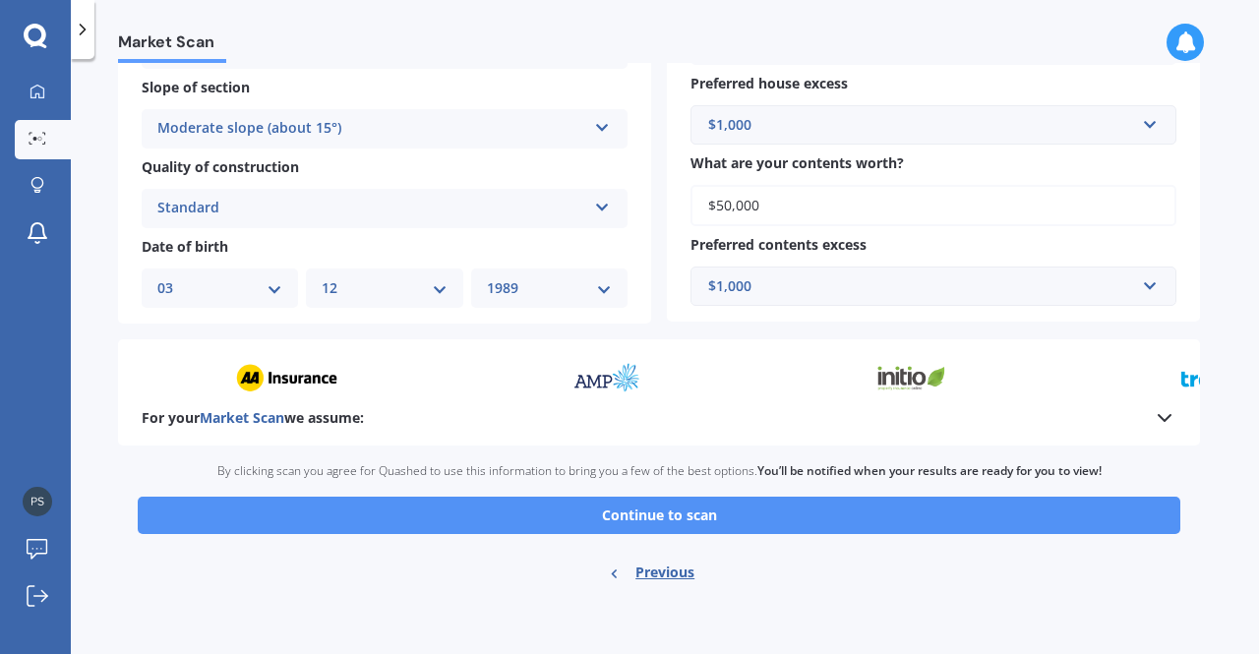
click at [805, 514] on button "Continue to scan" at bounding box center [659, 515] width 1042 height 37
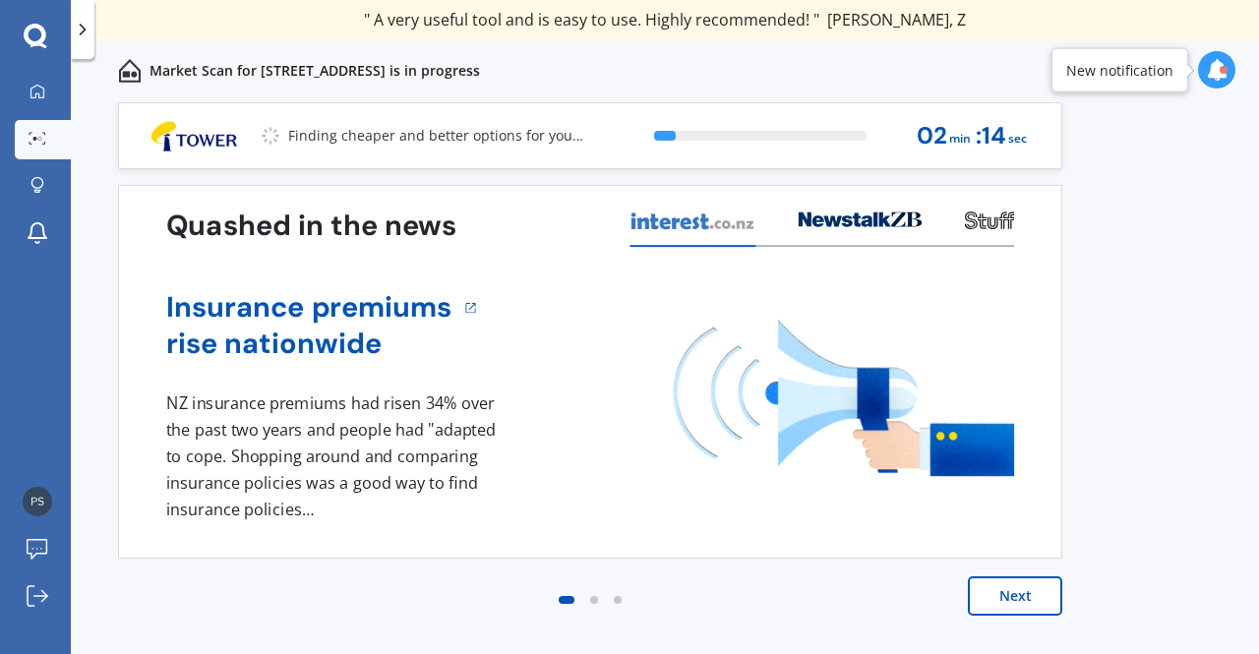
click at [1029, 577] on button "Next" at bounding box center [1015, 595] width 94 height 39
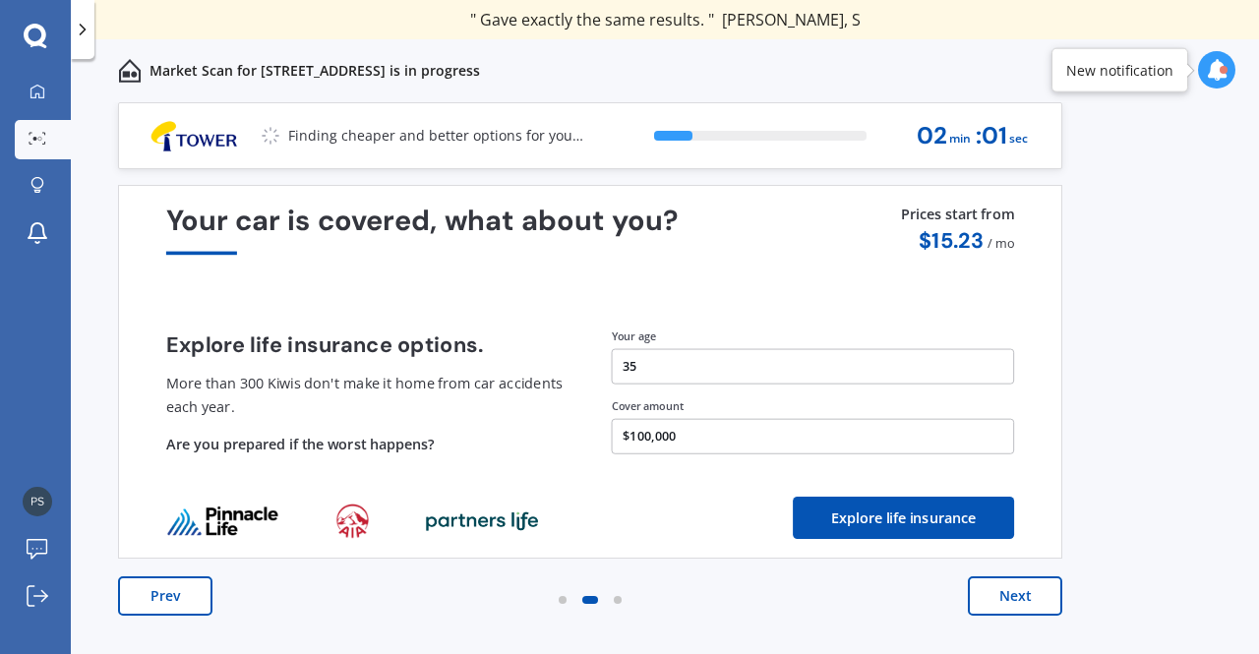
click at [1011, 598] on button "Next" at bounding box center [1015, 595] width 94 height 39
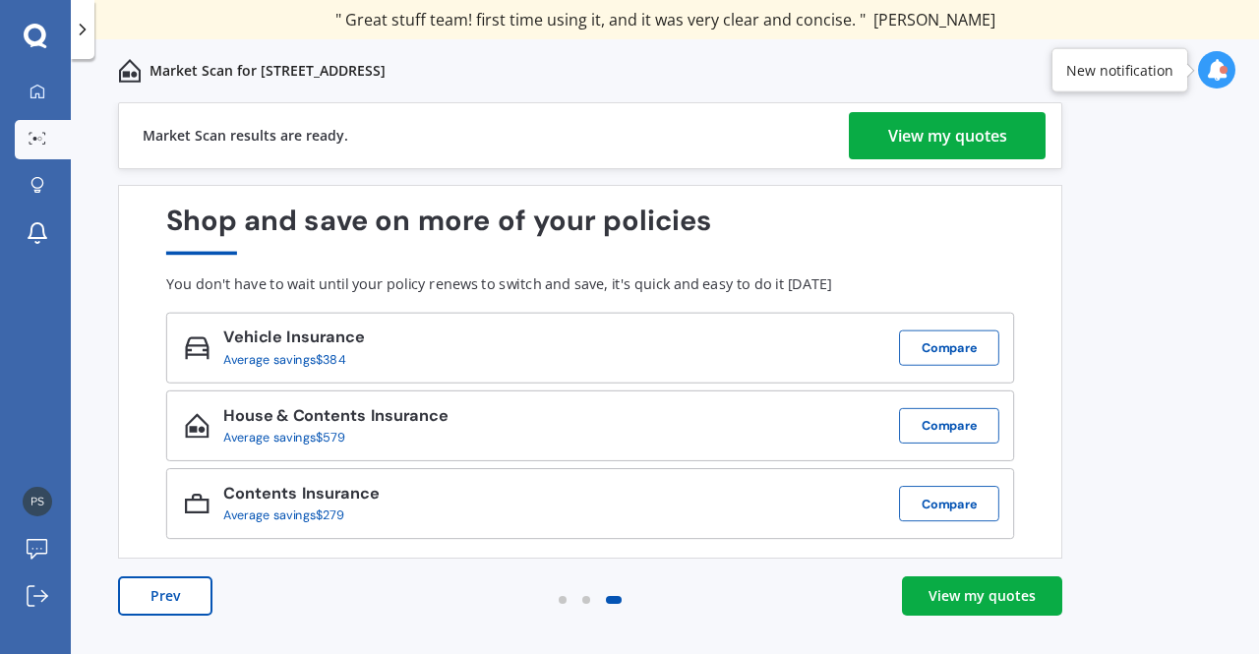
click at [920, 145] on div "View my quotes" at bounding box center [947, 135] width 119 height 47
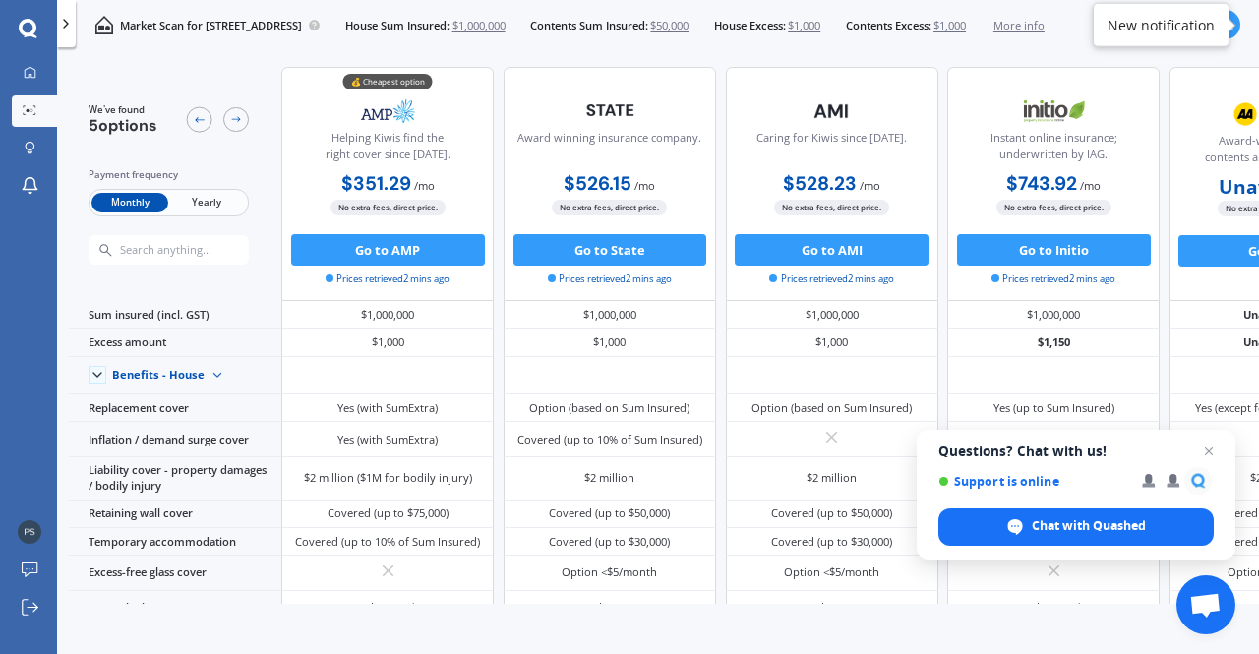
click at [234, 202] on span "Yearly" at bounding box center [206, 203] width 77 height 21
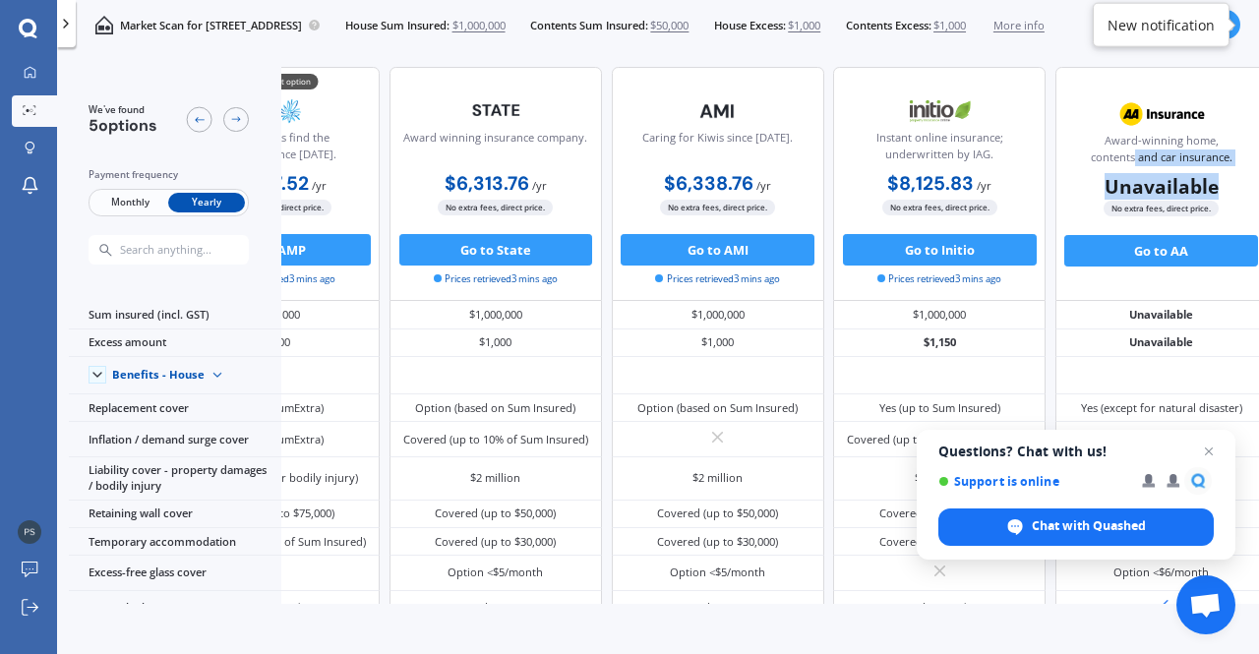
scroll to position [0, 163]
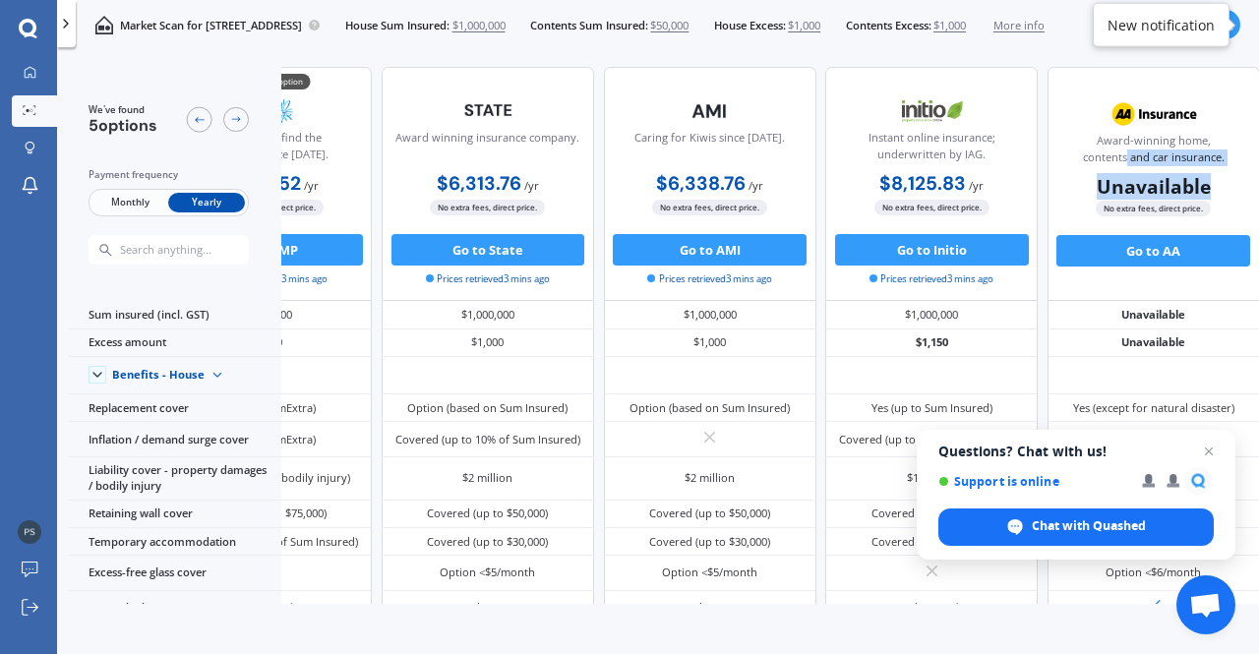
drag, startPoint x: 1250, startPoint y: 169, endPoint x: 1217, endPoint y: 176, distance: 33.2
click at [1217, 176] on div "Award-winning home, contents and car insurance. Unavailable No extra fees, dire…" at bounding box center [1153, 184] width 212 height 234
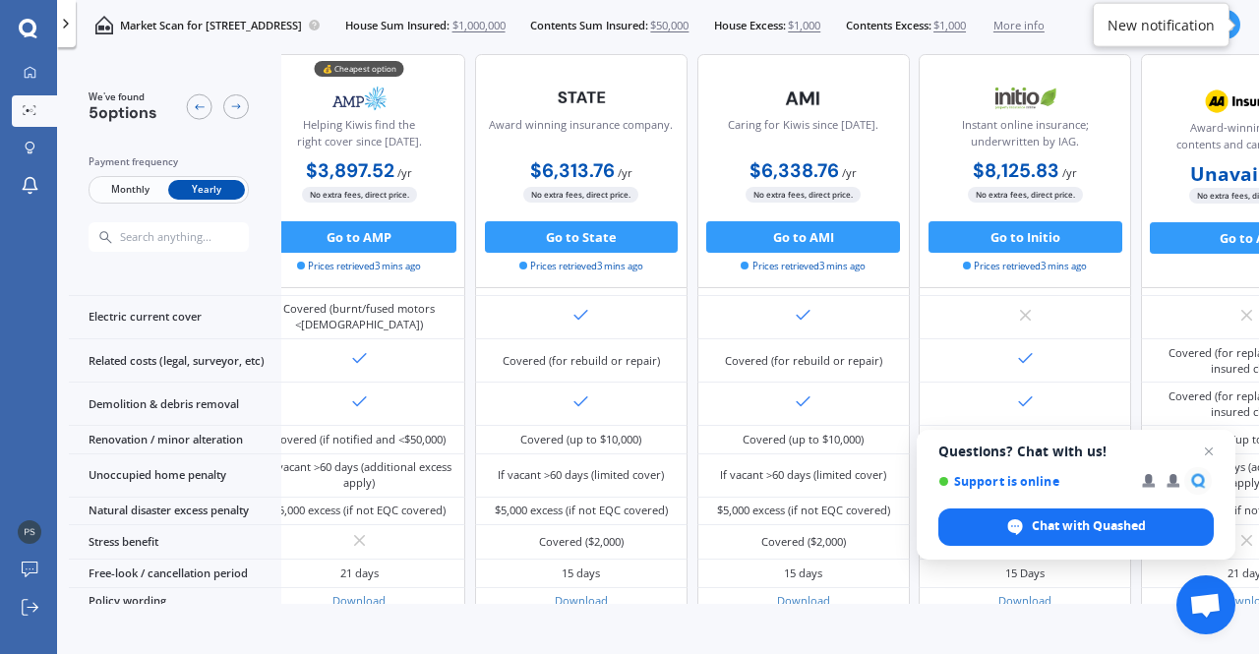
scroll to position [818, 35]
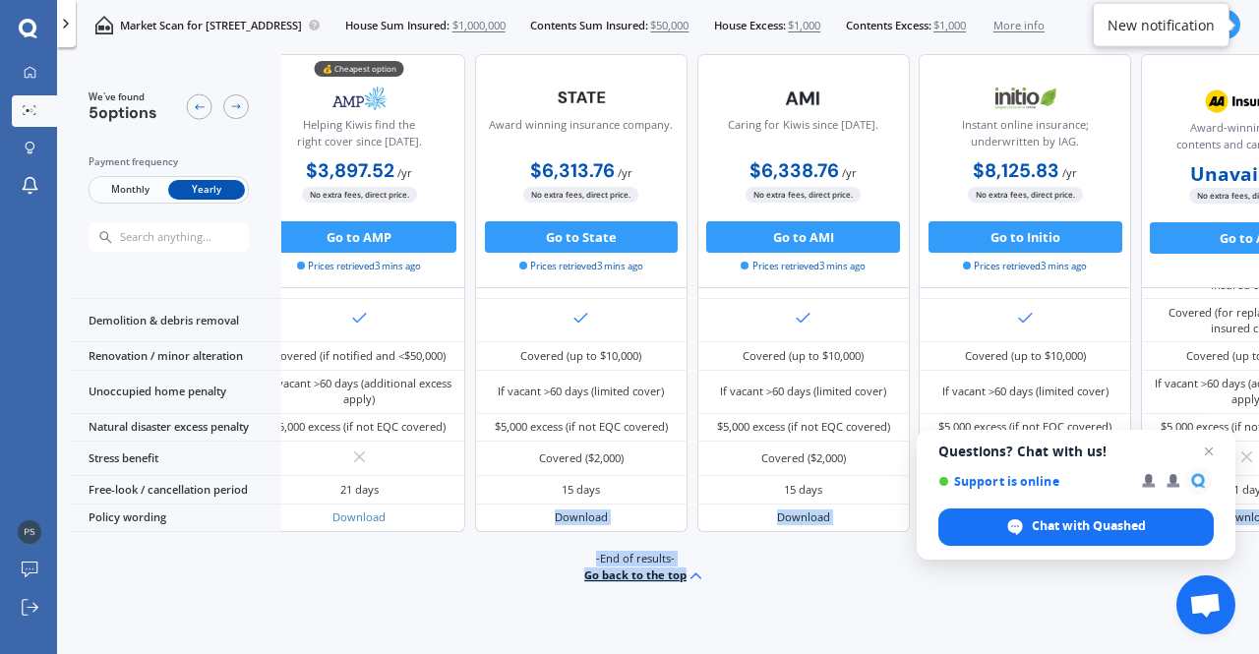
drag, startPoint x: 501, startPoint y: 607, endPoint x: 453, endPoint y: 603, distance: 47.4
click at [453, 603] on div "We've found 5 options Payment frequency Monthly Yearly 💰 Cheapest option Helpin…" at bounding box center [664, 355] width 1190 height 603
drag, startPoint x: 451, startPoint y: 593, endPoint x: 406, endPoint y: 593, distance: 45.2
click at [406, 593] on div "-End of results- Go back to the top" at bounding box center [635, 568] width 1190 height 73
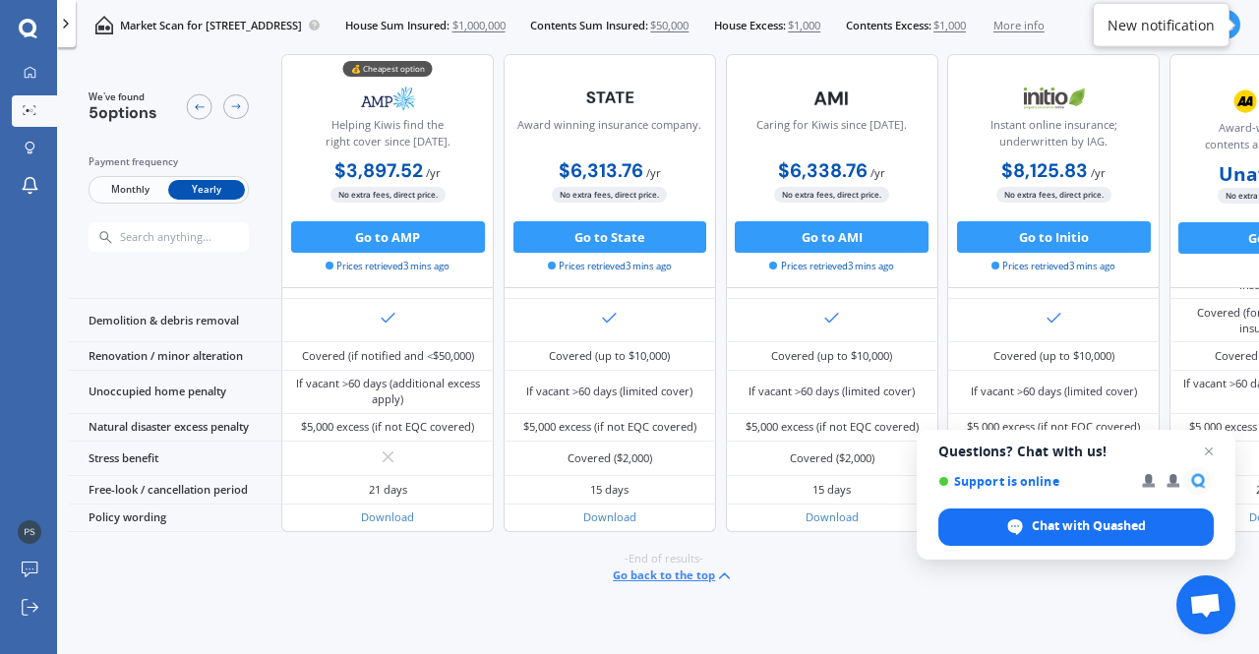
click at [122, 190] on span "Monthly" at bounding box center [129, 190] width 77 height 21
